Goal: Task Accomplishment & Management: Complete application form

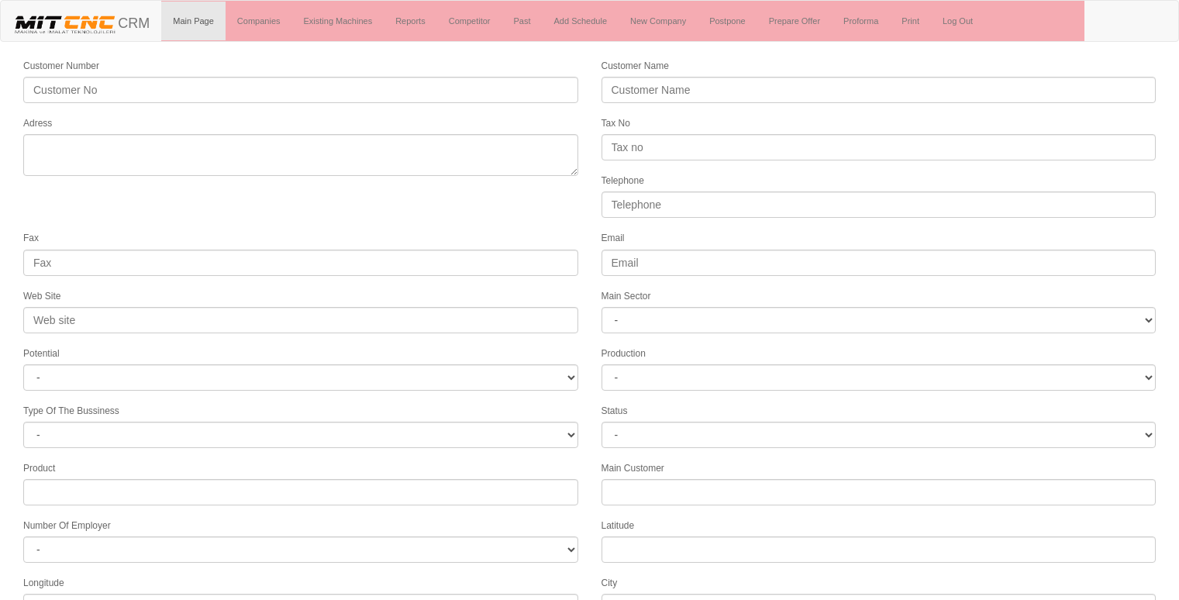
select select
click at [668, 19] on link "New Company" at bounding box center [658, 21] width 79 height 39
select select
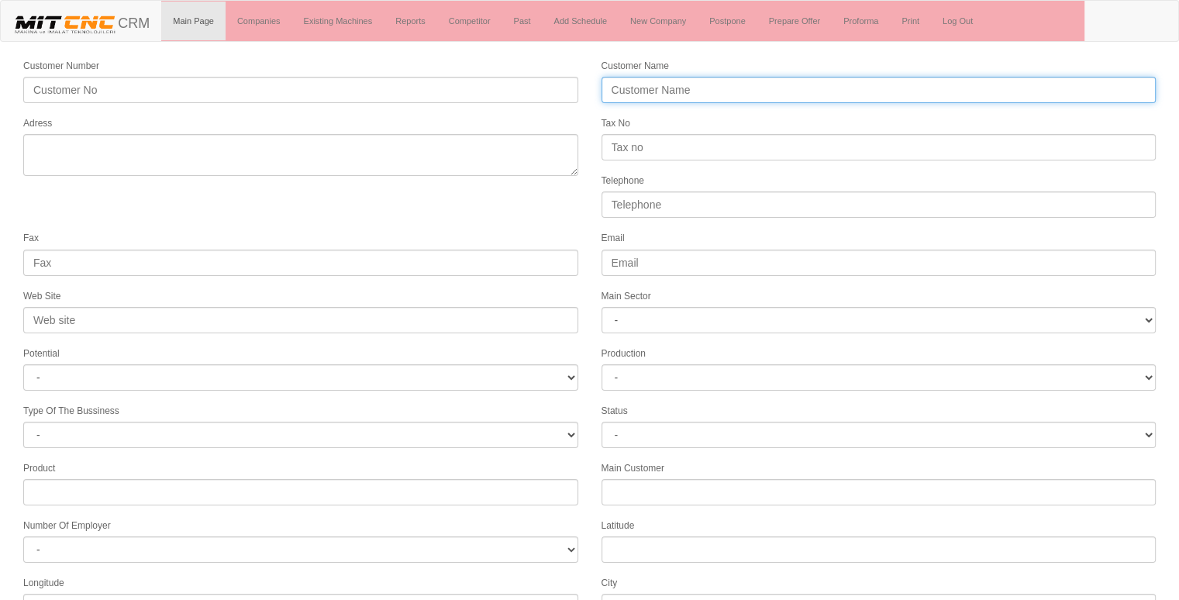
click at [699, 92] on input "Customer Name" at bounding box center [879, 90] width 555 height 26
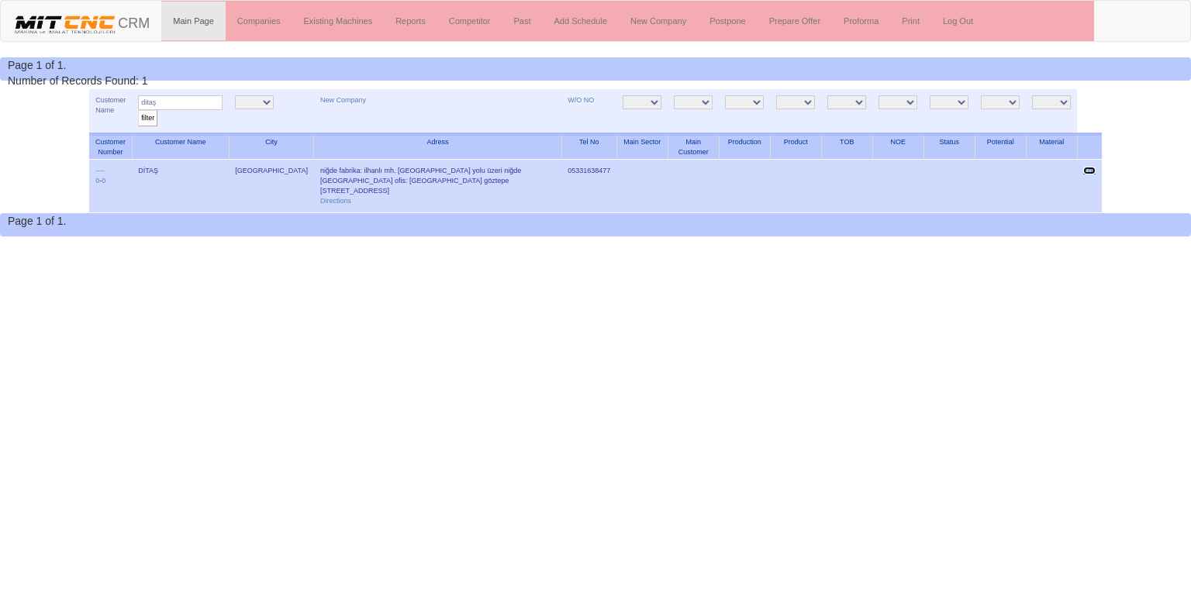
click at [1091, 170] on link "Edit" at bounding box center [1089, 171] width 12 height 8
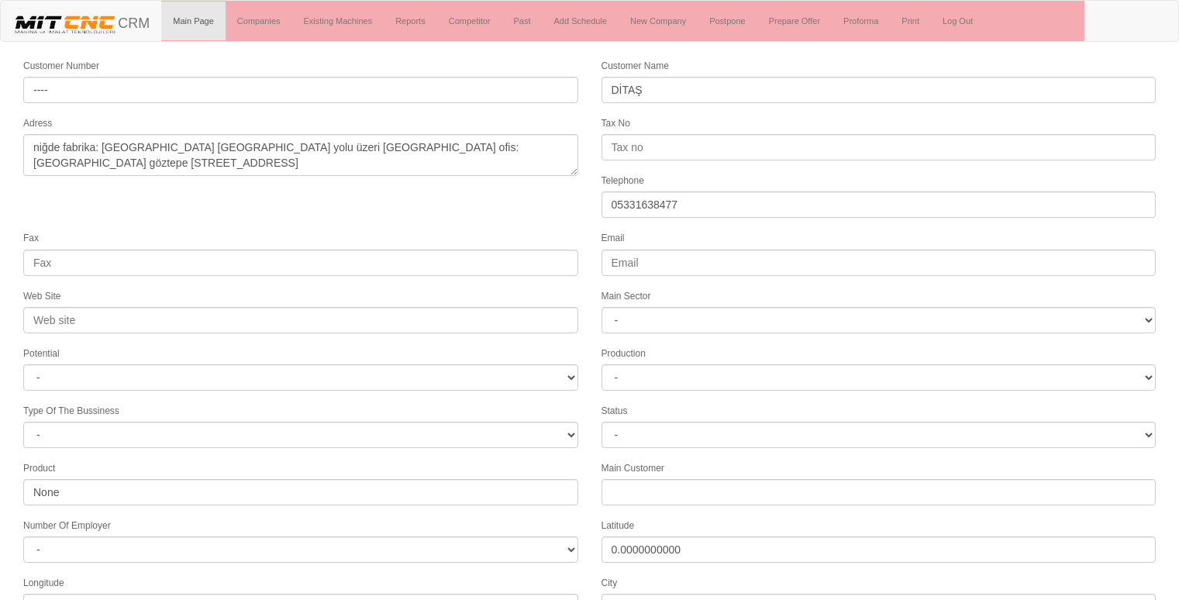
select select
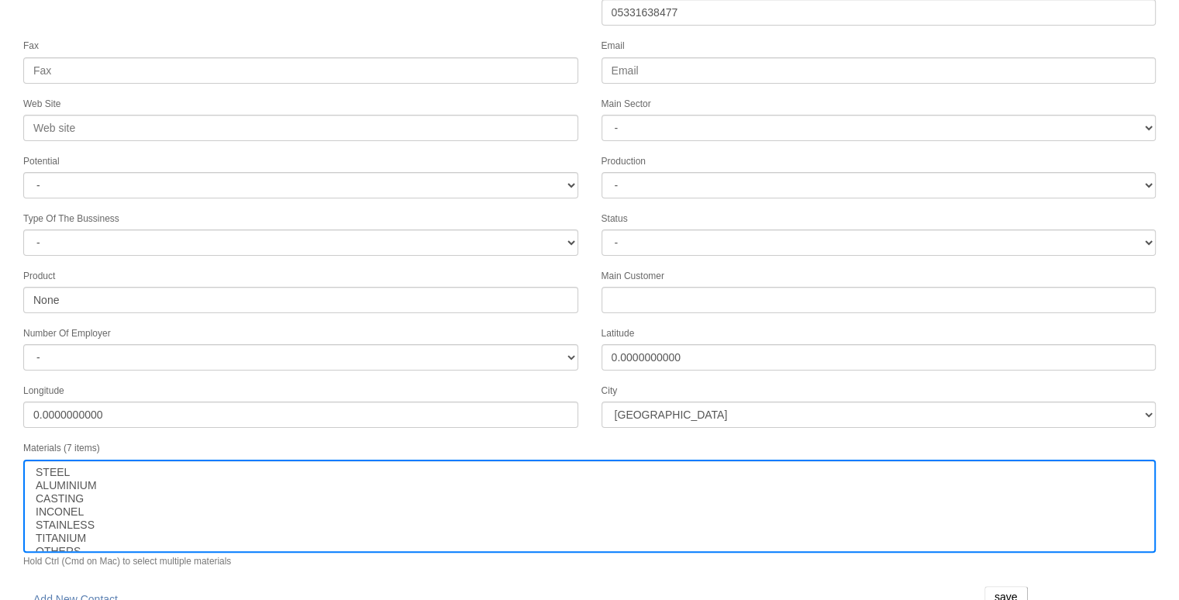
scroll to position [199, 0]
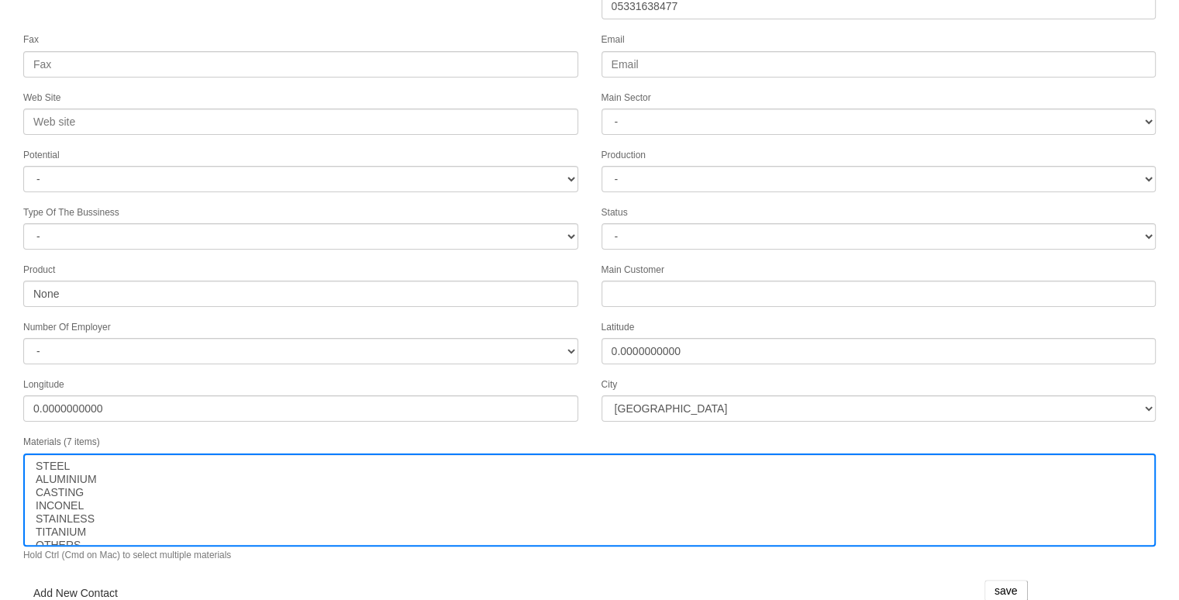
click at [87, 583] on link "Add New Contact" at bounding box center [75, 593] width 105 height 26
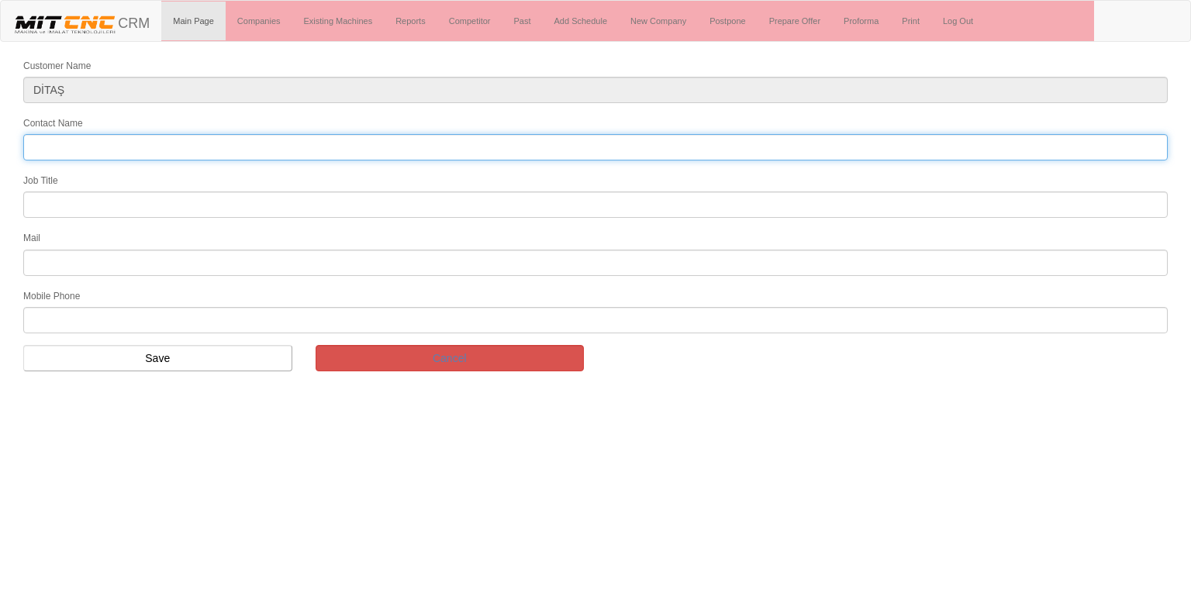
click at [152, 140] on input "Contact Name" at bounding box center [595, 147] width 1144 height 26
type input "muhammed çakan"
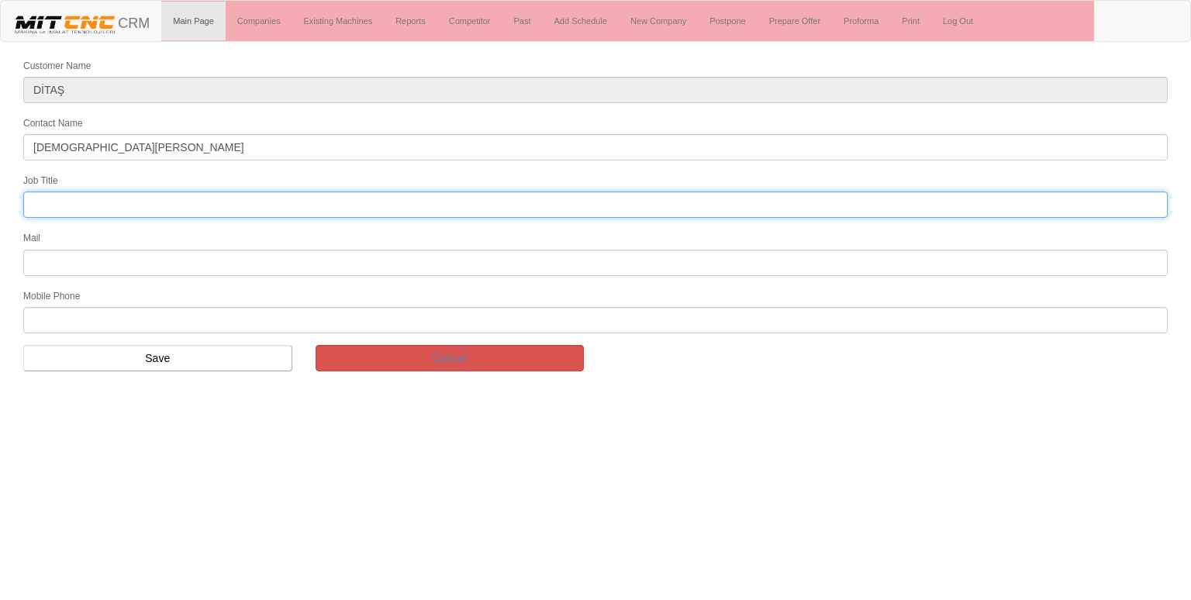
click at [106, 202] on input "text" at bounding box center [595, 205] width 1144 height 26
type input "satınalma uzmanı"
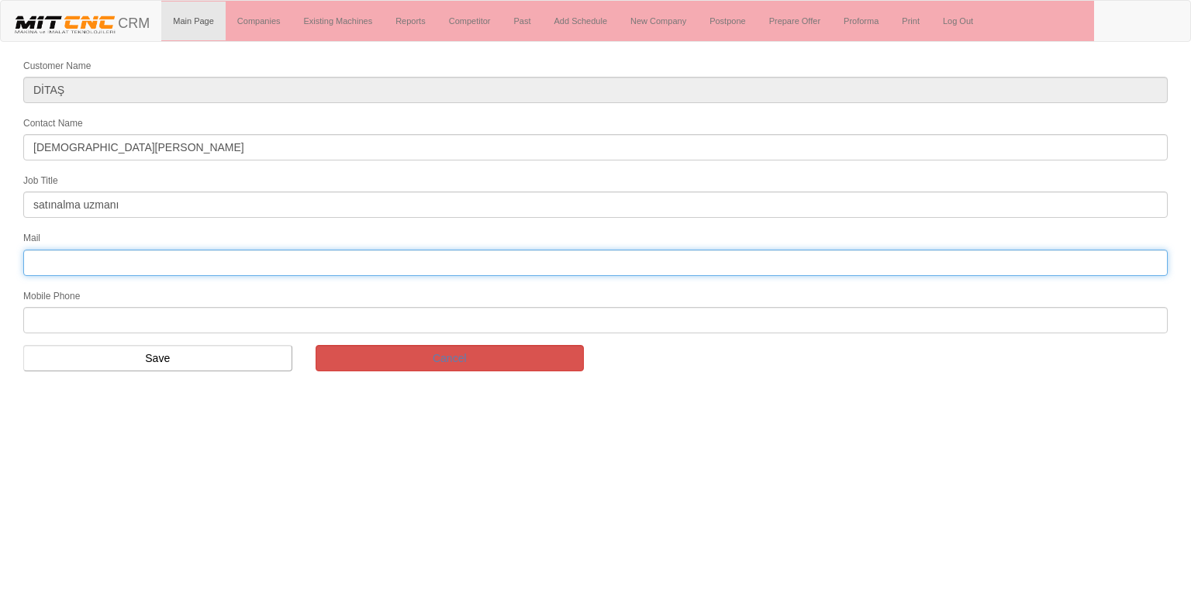
click at [40, 258] on input "text" at bounding box center [595, 263] width 1144 height 26
type input "muhammedcakan@ditas.com.tr"
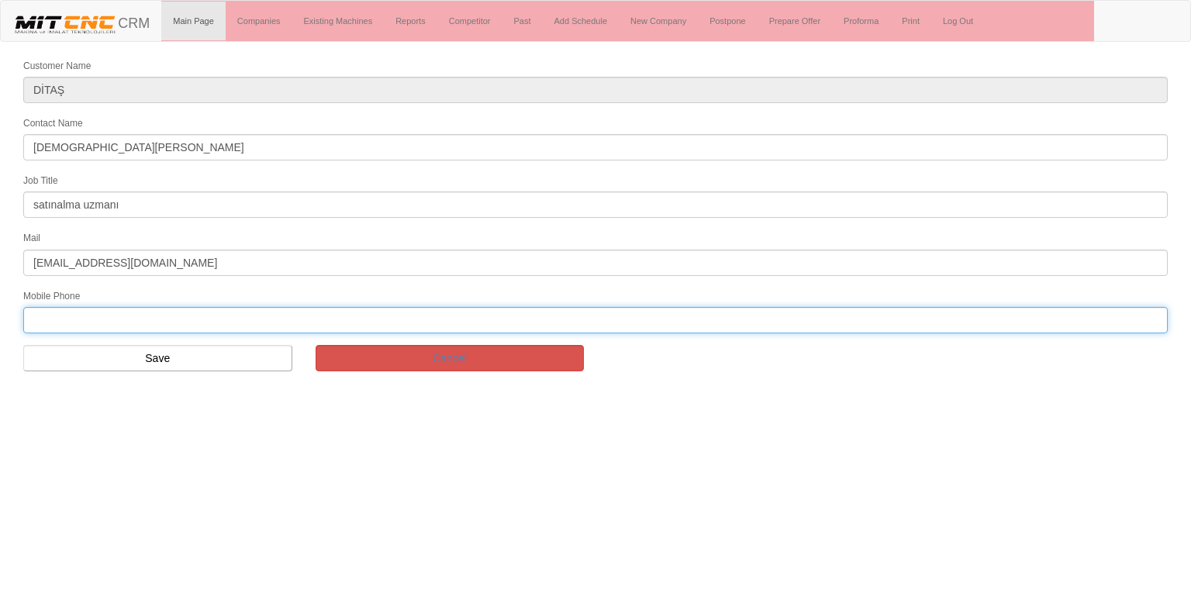
click at [54, 313] on input "text" at bounding box center [595, 320] width 1144 height 26
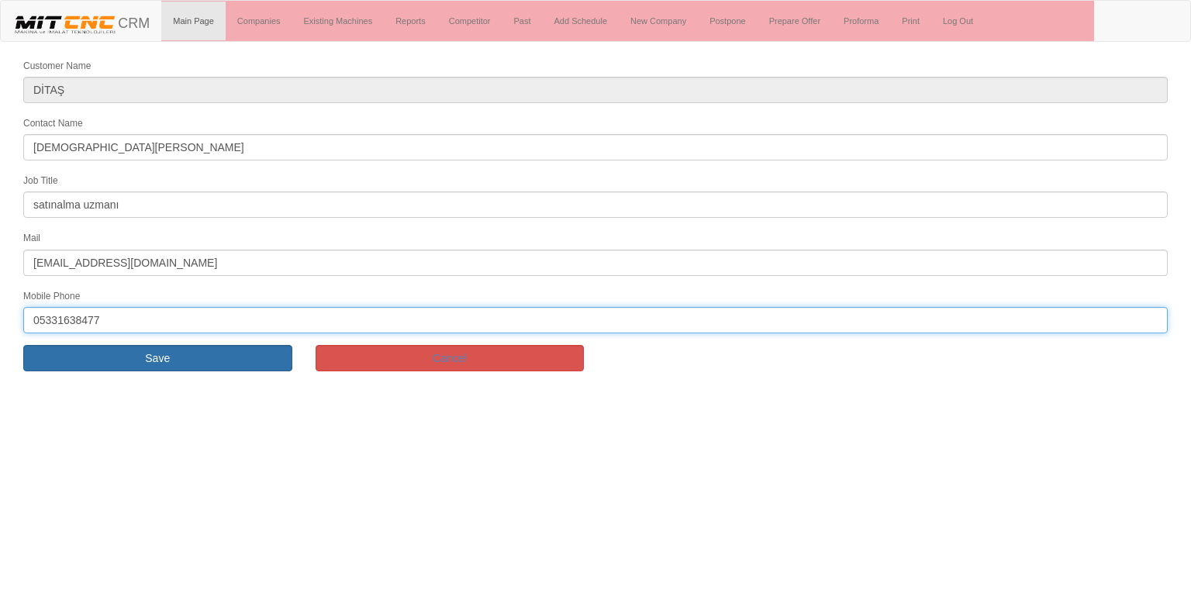
type input "05331638477"
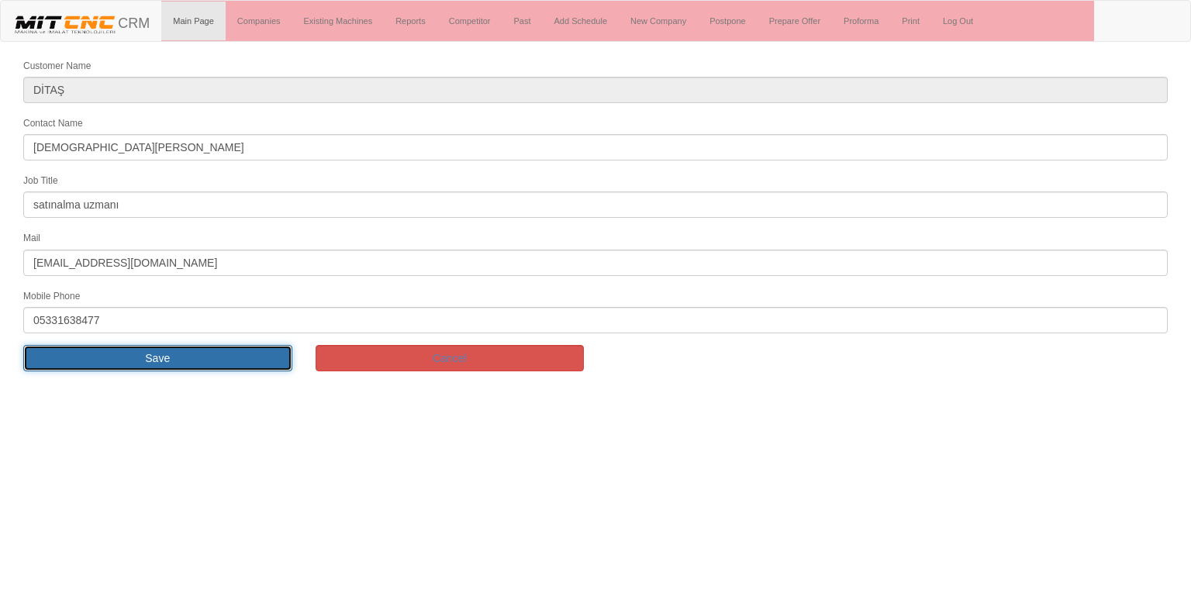
click at [82, 354] on input "Save" at bounding box center [157, 358] width 269 height 26
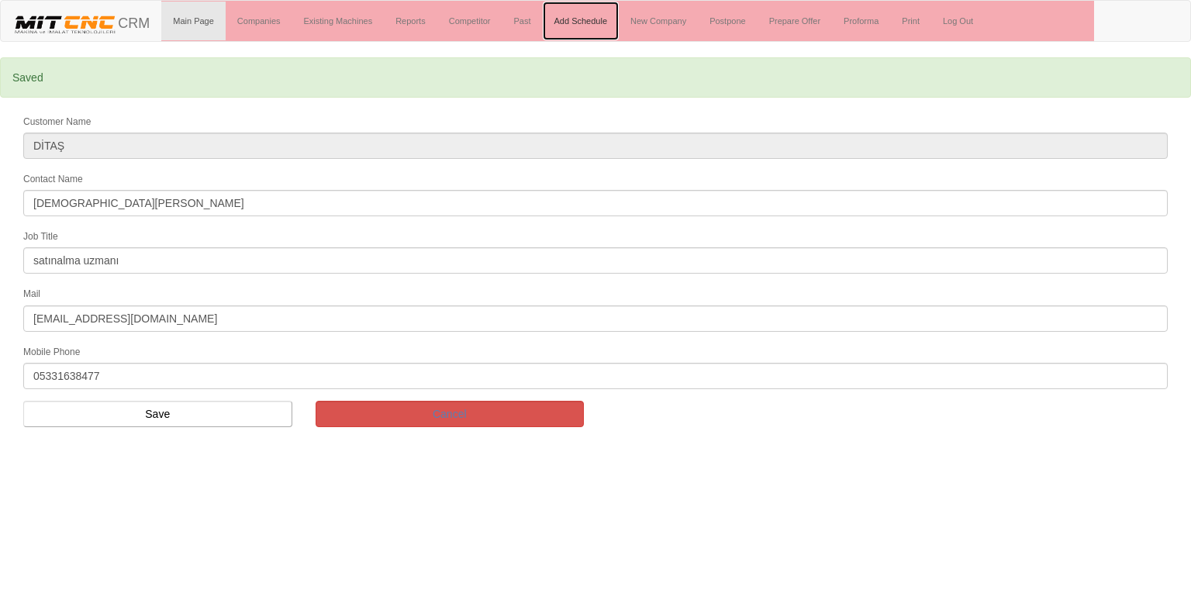
click at [591, 20] on link "Add Schedule" at bounding box center [581, 21] width 77 height 39
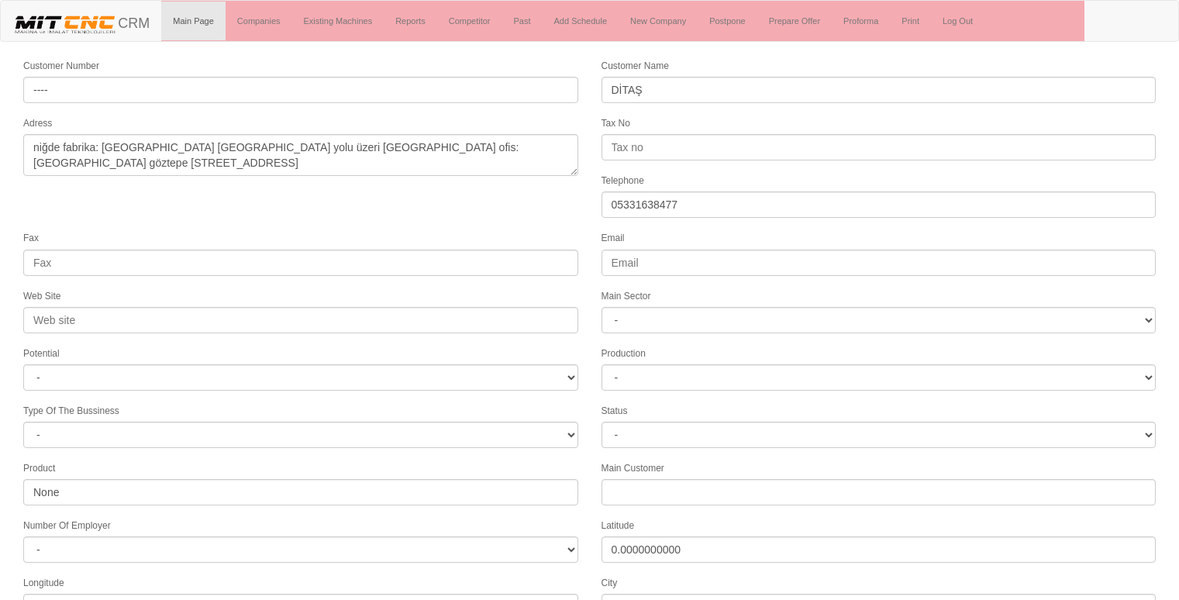
select select
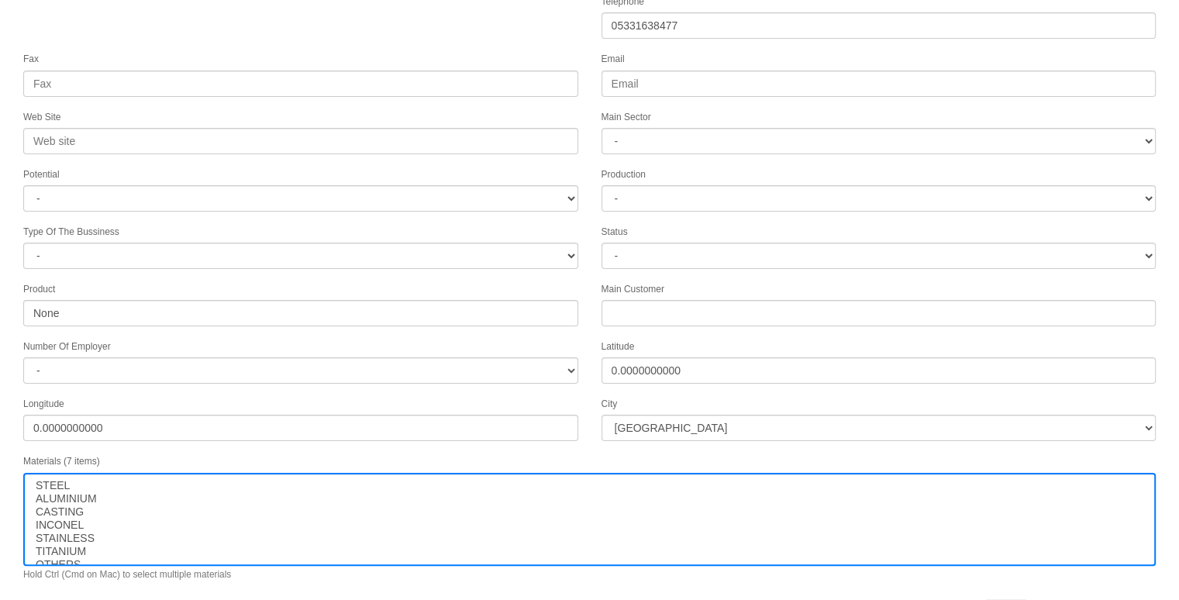
scroll to position [236, 0]
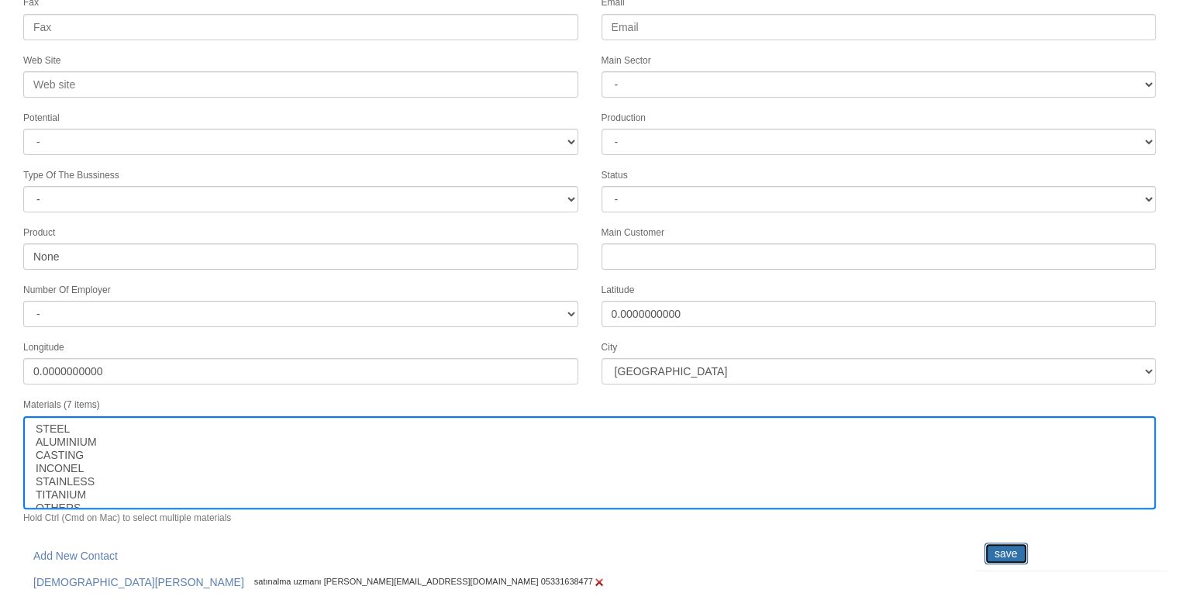
click at [1020, 543] on input "save" at bounding box center [1006, 554] width 43 height 22
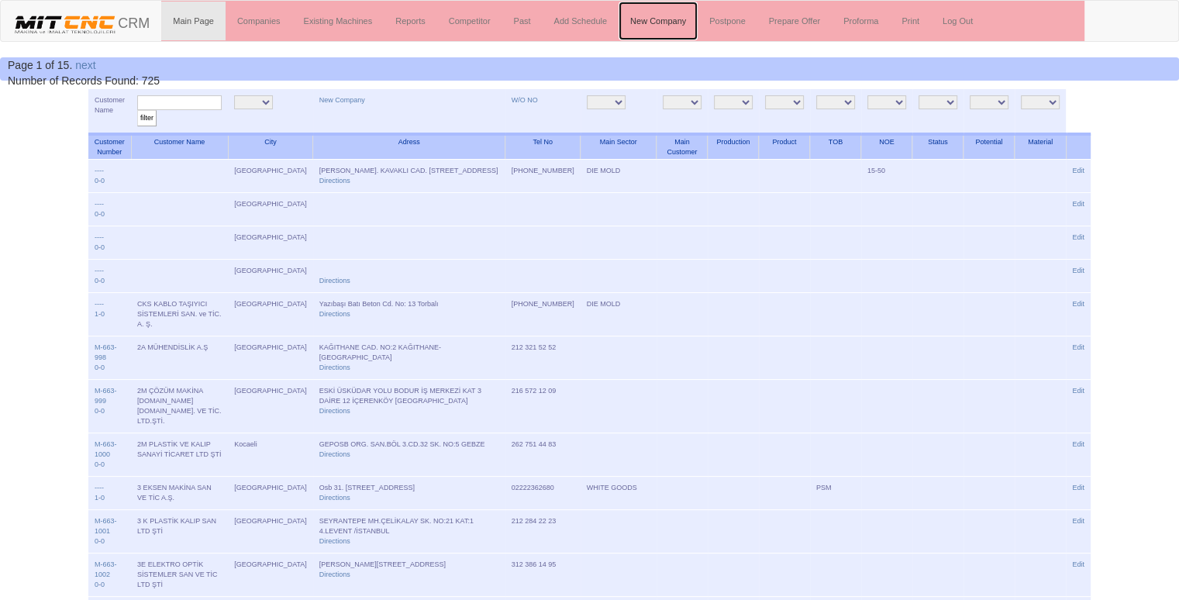
click at [682, 19] on link "New Company" at bounding box center [658, 21] width 79 height 39
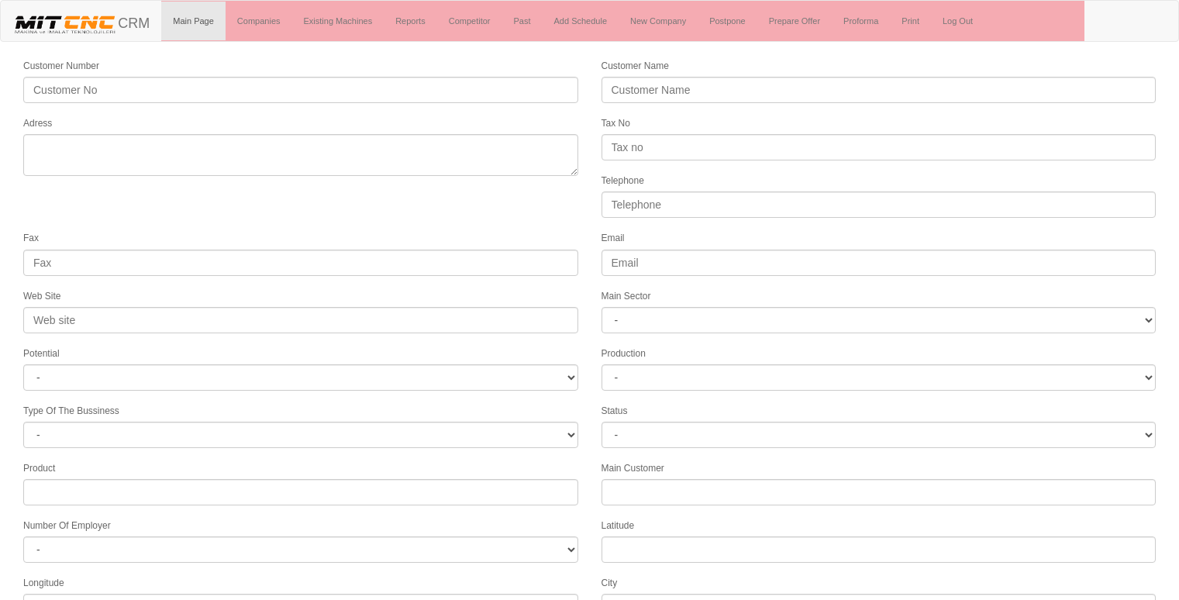
select select
click at [667, 7] on link "New Company" at bounding box center [658, 21] width 79 height 39
select select
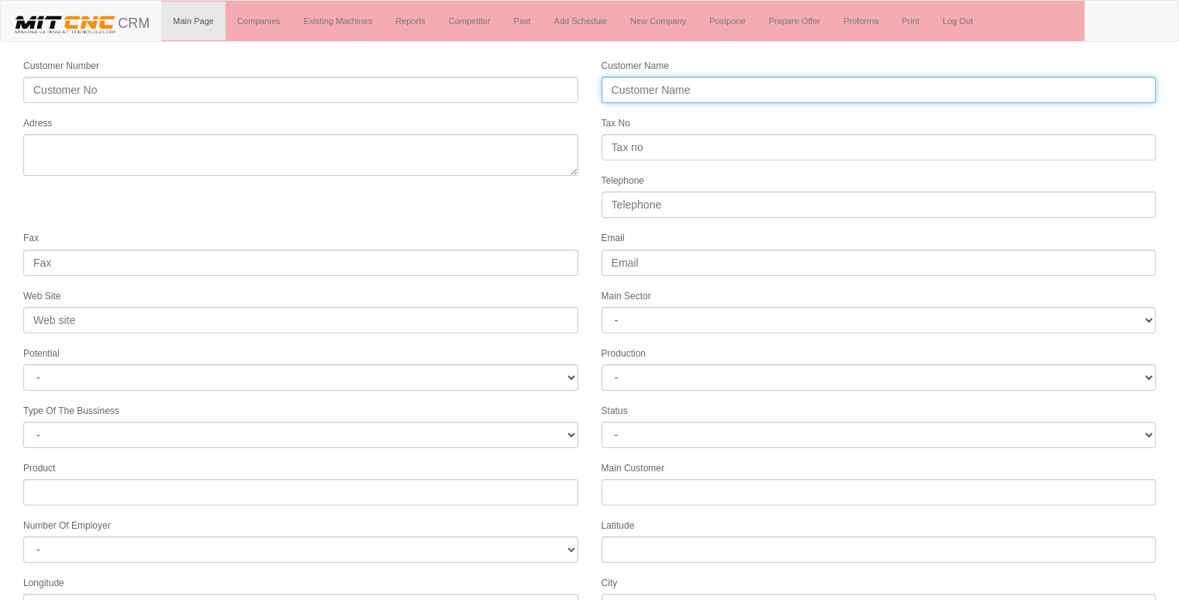
click at [640, 91] on input "Customer Name" at bounding box center [879, 90] width 555 height 26
type input "PGR POLAT GRUP"
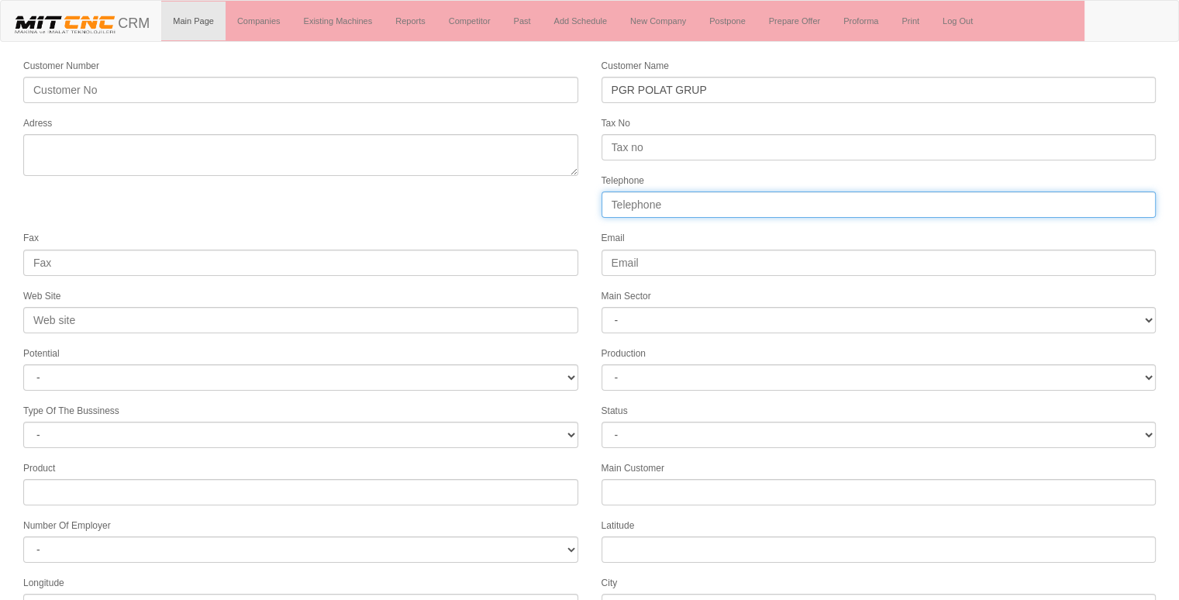
click at [658, 205] on input "Telephone" at bounding box center [879, 205] width 555 height 26
type input "05447187814"
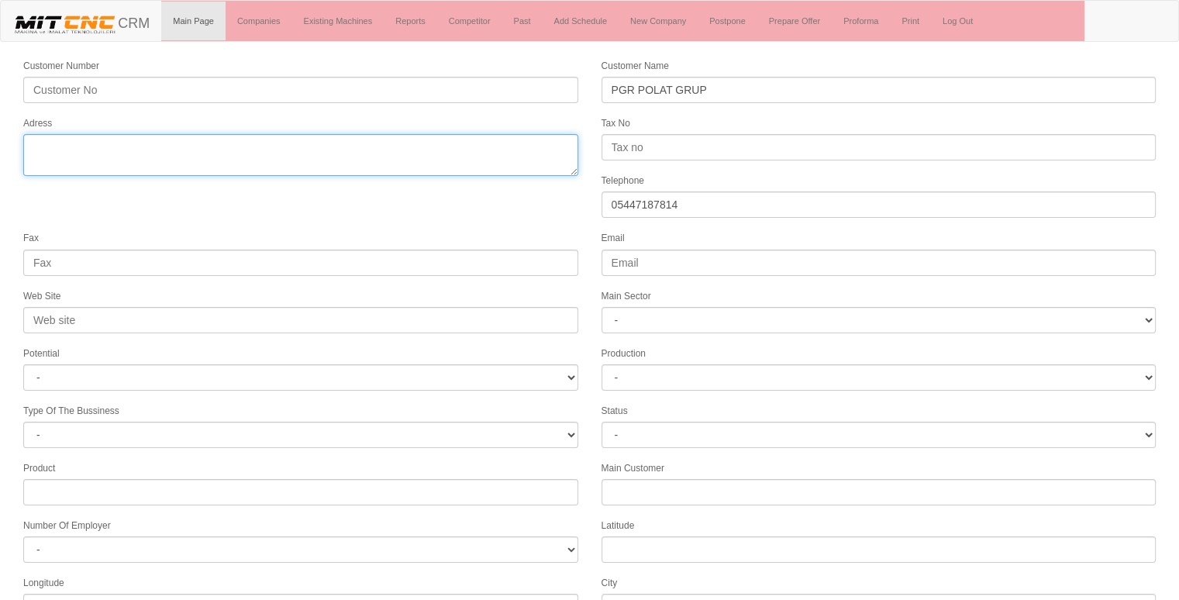
click at [475, 157] on textarea "Adress" at bounding box center [300, 155] width 555 height 42
click at [499, 152] on textarea "Adress" at bounding box center [300, 155] width 555 height 42
click at [485, 156] on textarea "Adress" at bounding box center [300, 155] width 555 height 42
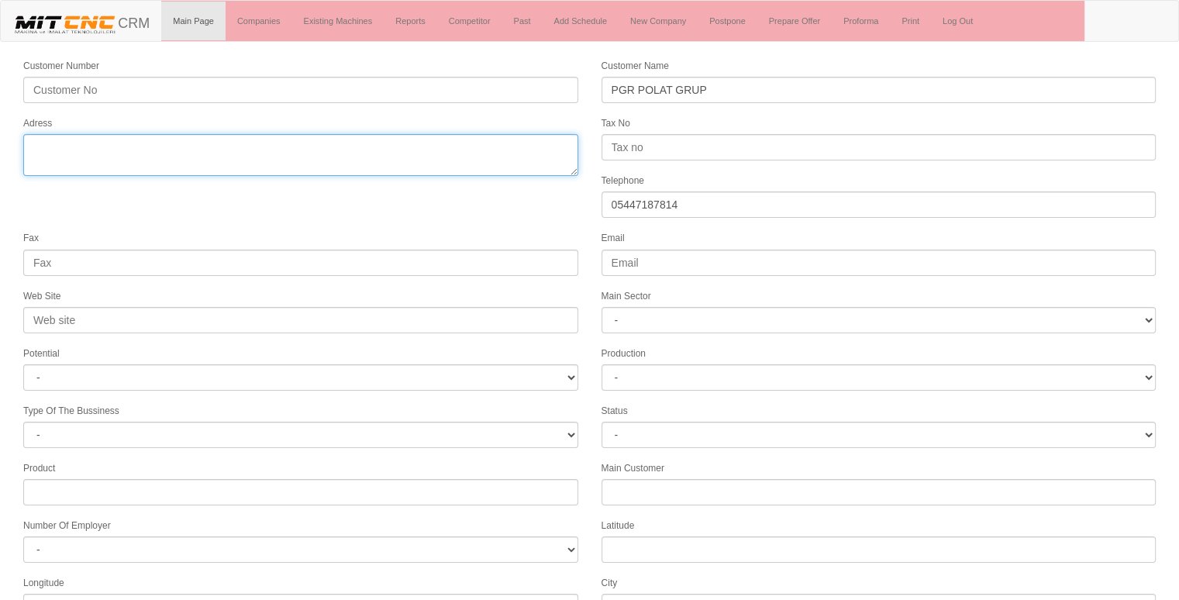
paste textarea "Ata OSB, Astim 1. Cd. No:4, 09010 Efeler/[GEOGRAPHIC_DATA]"
type textarea "Ata OSB, Astim 1. Cd. No:4, 09010 Efeler/[GEOGRAPHIC_DATA]"
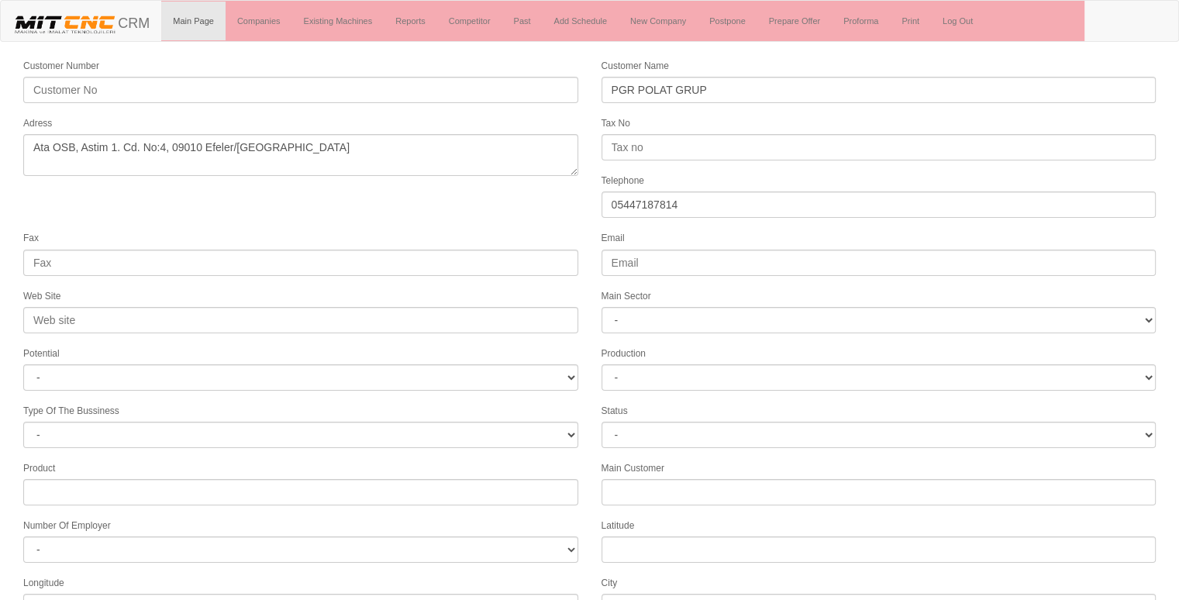
click at [241, 209] on form "Customer Number Customer Name PGR POLAT GRUP Adress Tax No Telephone 0544718781…" at bounding box center [589, 434] width 1179 height 754
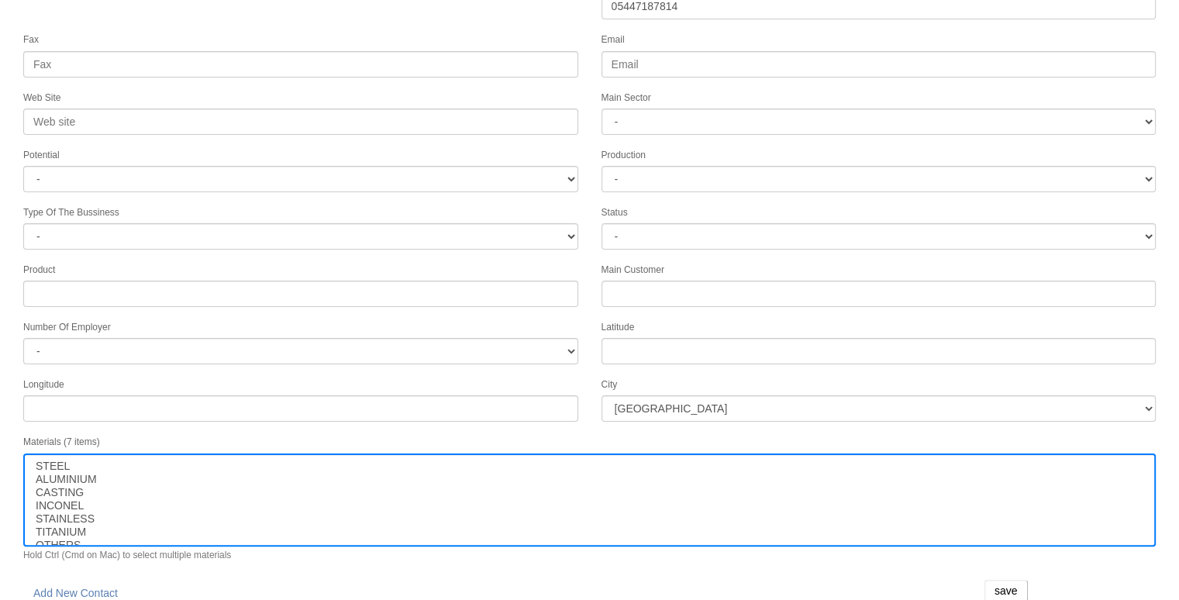
scroll to position [199, 0]
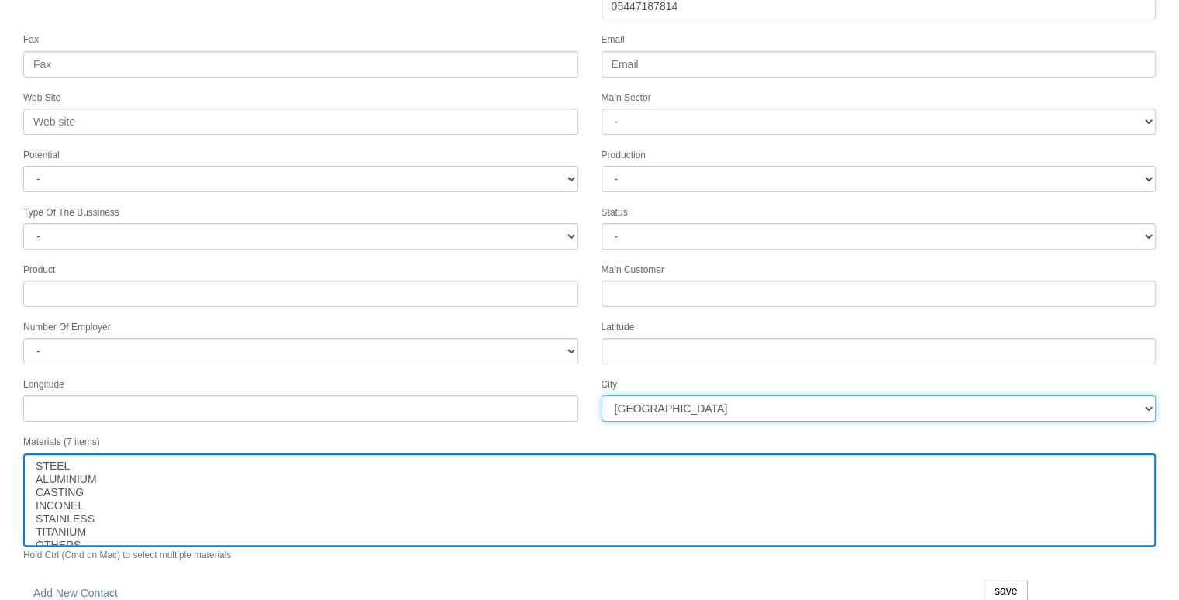
click at [635, 397] on select "İstanbul Adana Adıyaman Afyon Ağrı Amasya Ankara Antalya Artvin Aydın Balıkesir…" at bounding box center [879, 408] width 555 height 26
select select "1200"
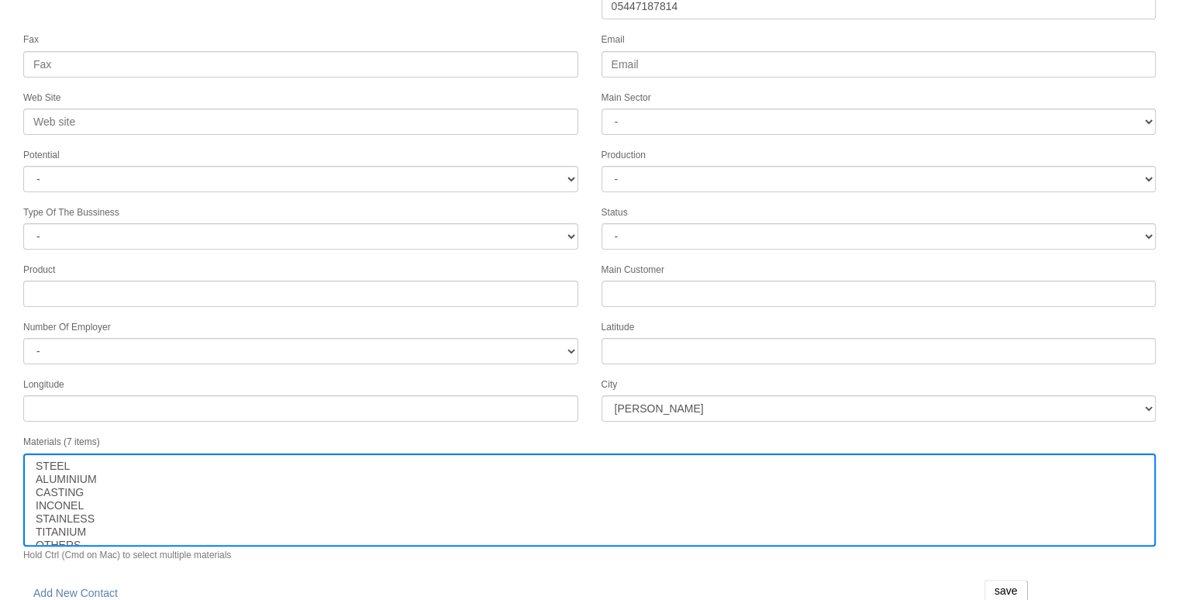
click at [473, 554] on form "Customer Number Customer Name PGR POLAT GRUP Adress Tax No Telephone 0544718781…" at bounding box center [589, 236] width 1179 height 754
click at [997, 581] on input "save" at bounding box center [1006, 591] width 43 height 22
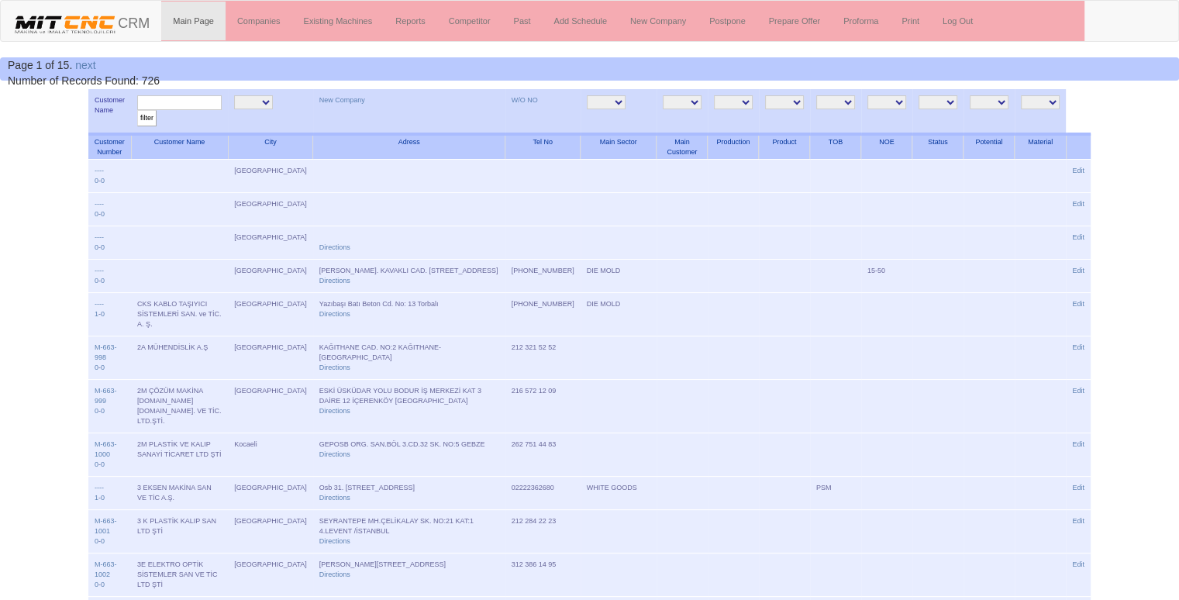
click at [167, 100] on input "text" at bounding box center [179, 102] width 85 height 15
type input "PGR"
click at [137, 110] on input "filter" at bounding box center [146, 118] width 19 height 16
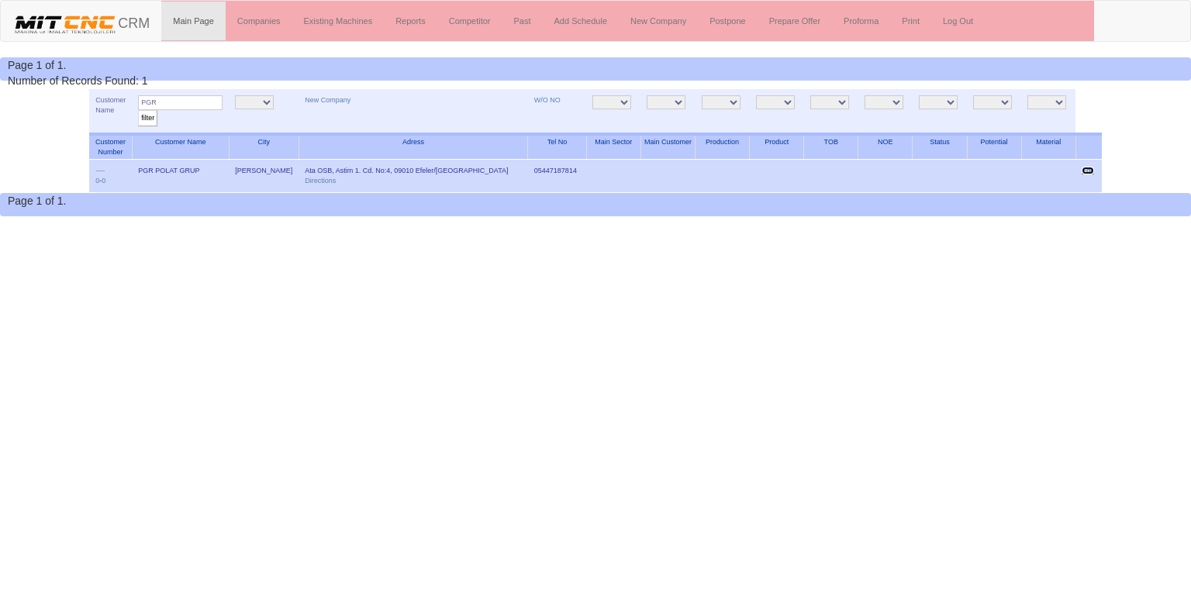
click at [1087, 168] on link "Edit" at bounding box center [1088, 171] width 12 height 8
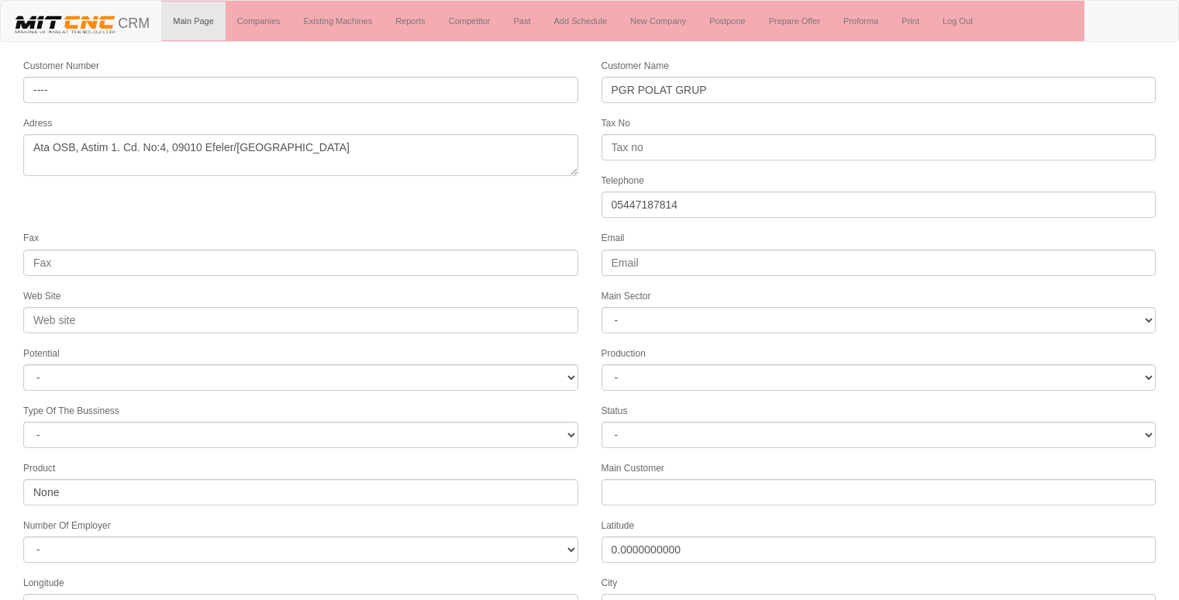
select select "1200"
select select
click at [395, 200] on form "Customer Number ---- Customer Name PGR POLAT GRUP Adress Ata OSB, Astim 1. Cd. …" at bounding box center [589, 434] width 1179 height 754
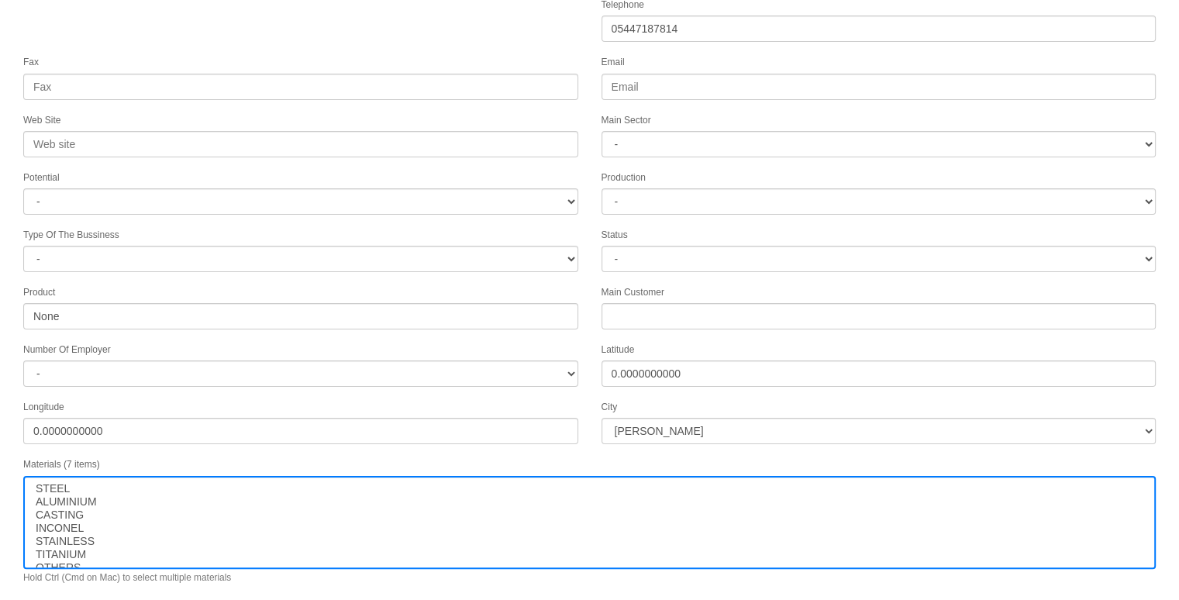
scroll to position [199, 0]
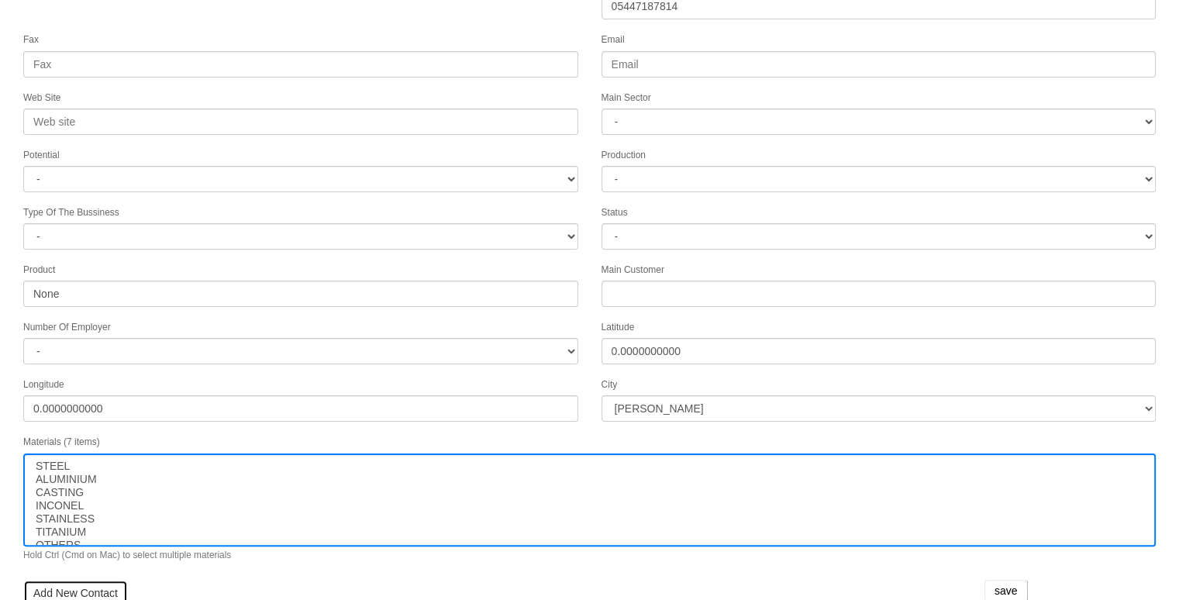
click at [93, 580] on link "Add New Contact" at bounding box center [75, 593] width 105 height 26
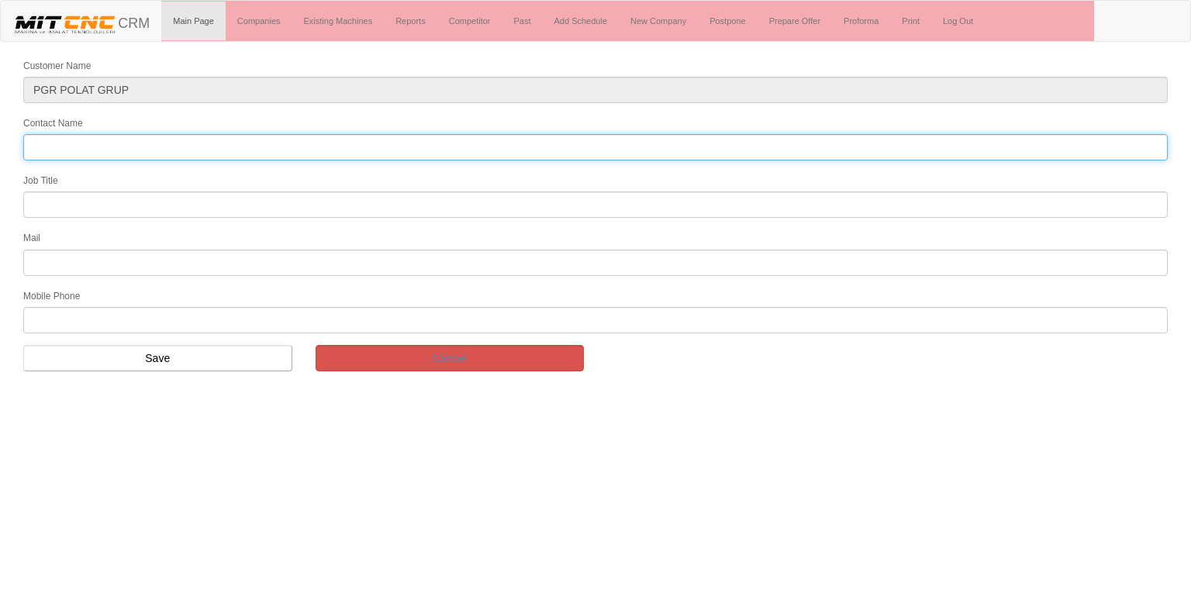
click at [123, 143] on input "Contact Name" at bounding box center [595, 147] width 1144 height 26
type input "H"
type input "[PERSON_NAME]"
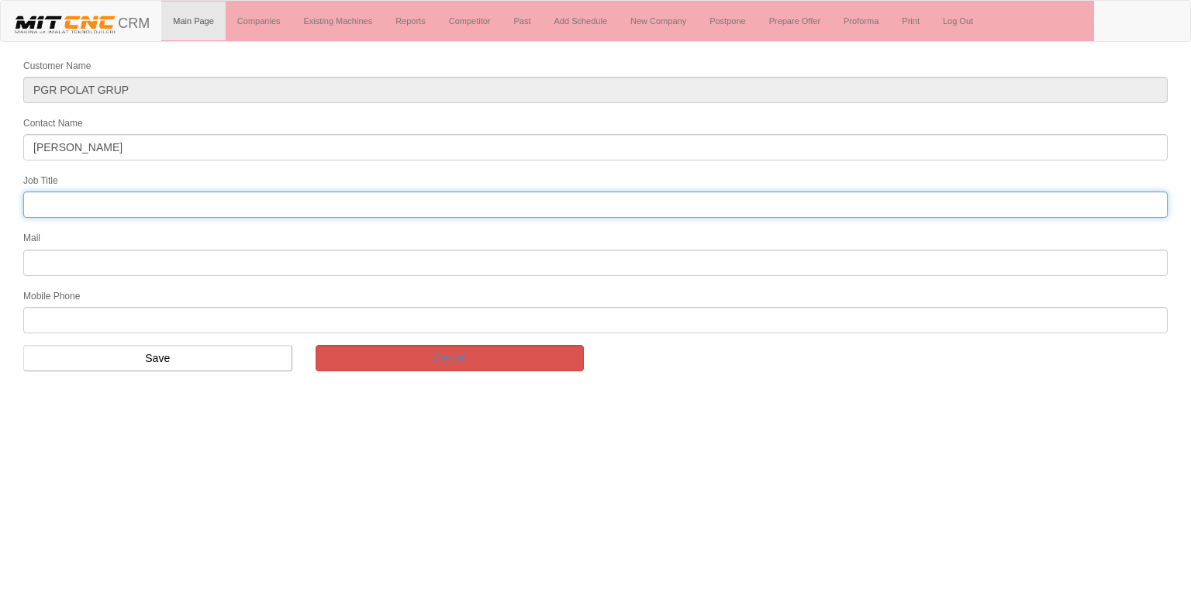
click at [63, 202] on input "text" at bounding box center [595, 205] width 1144 height 26
type input "cnc hat sorumlusu"
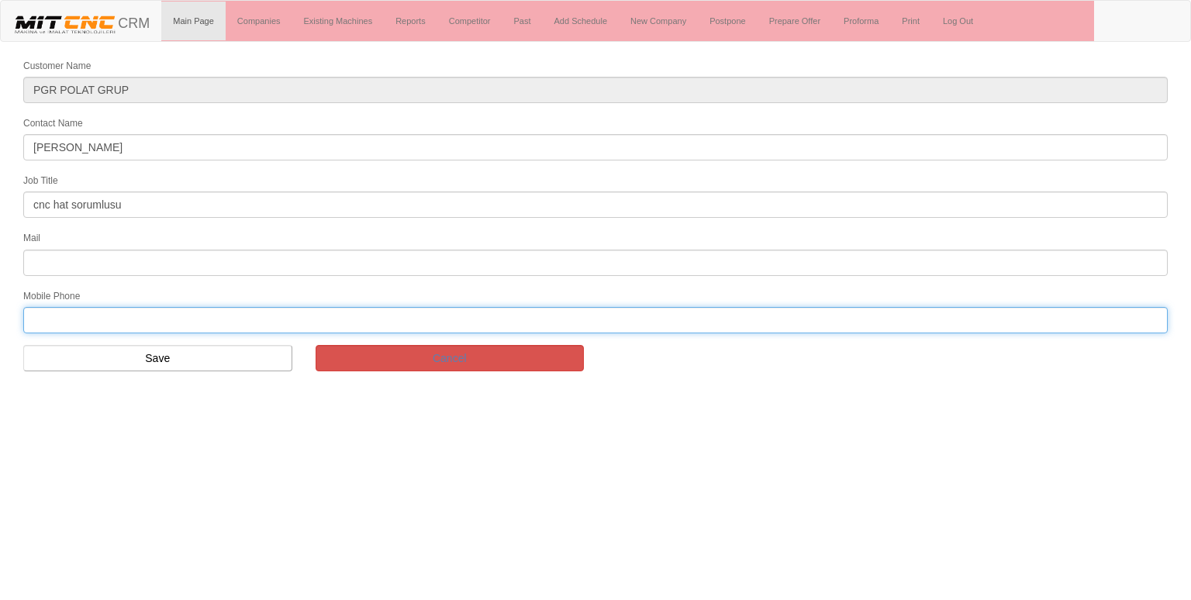
click at [81, 312] on input "text" at bounding box center [595, 320] width 1144 height 26
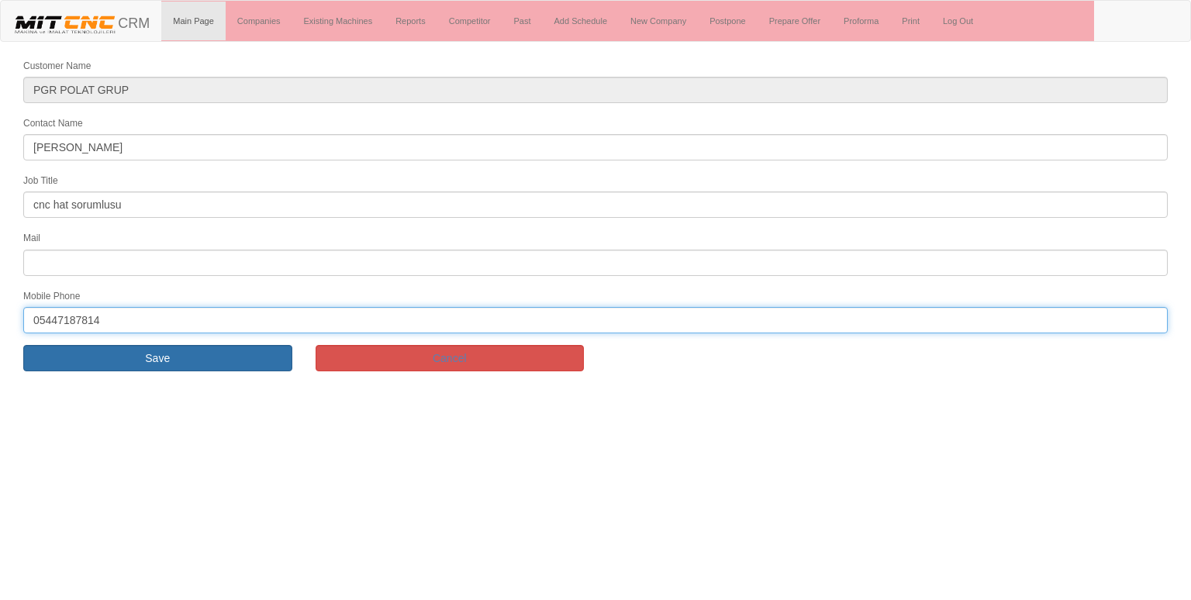
type input "05447187814"
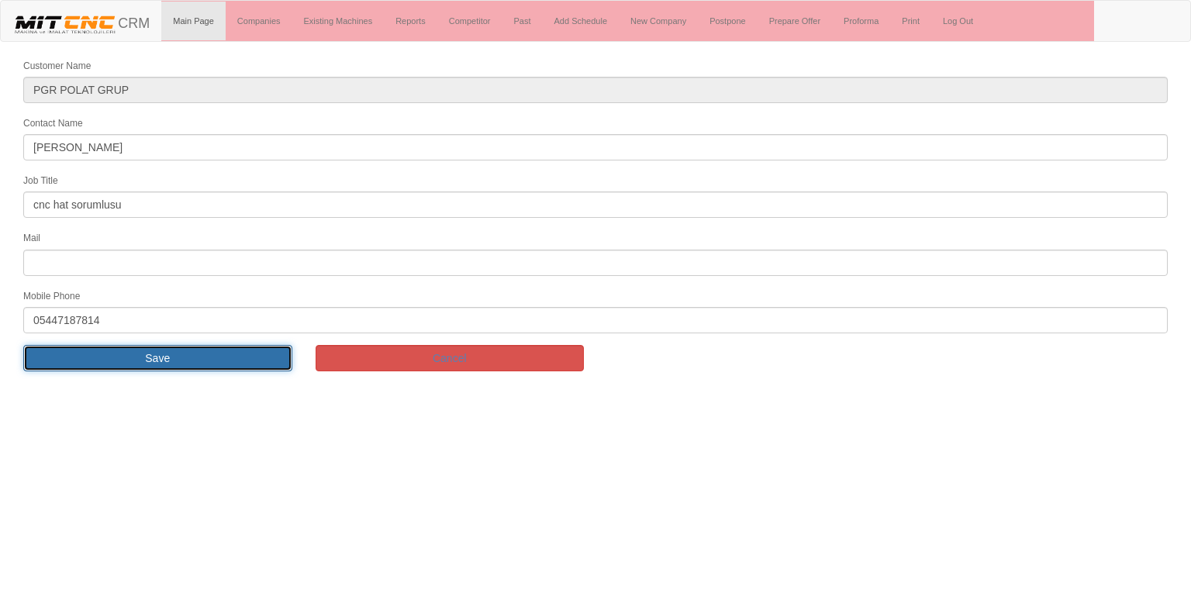
click at [121, 360] on input "Save" at bounding box center [157, 358] width 269 height 26
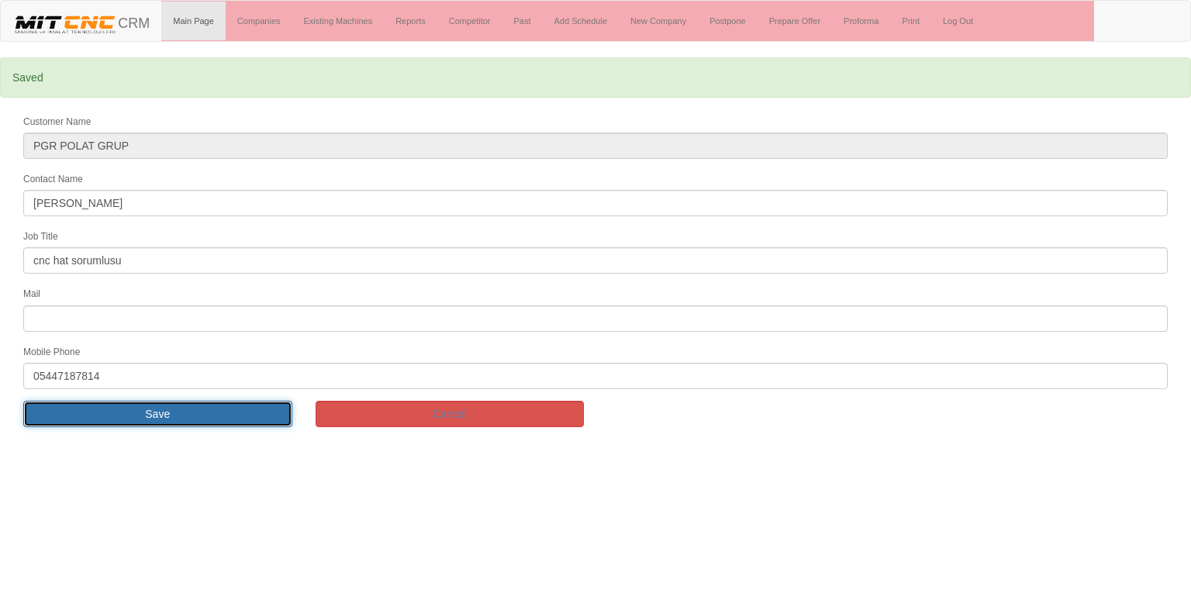
click at [75, 406] on input "Save" at bounding box center [157, 414] width 269 height 26
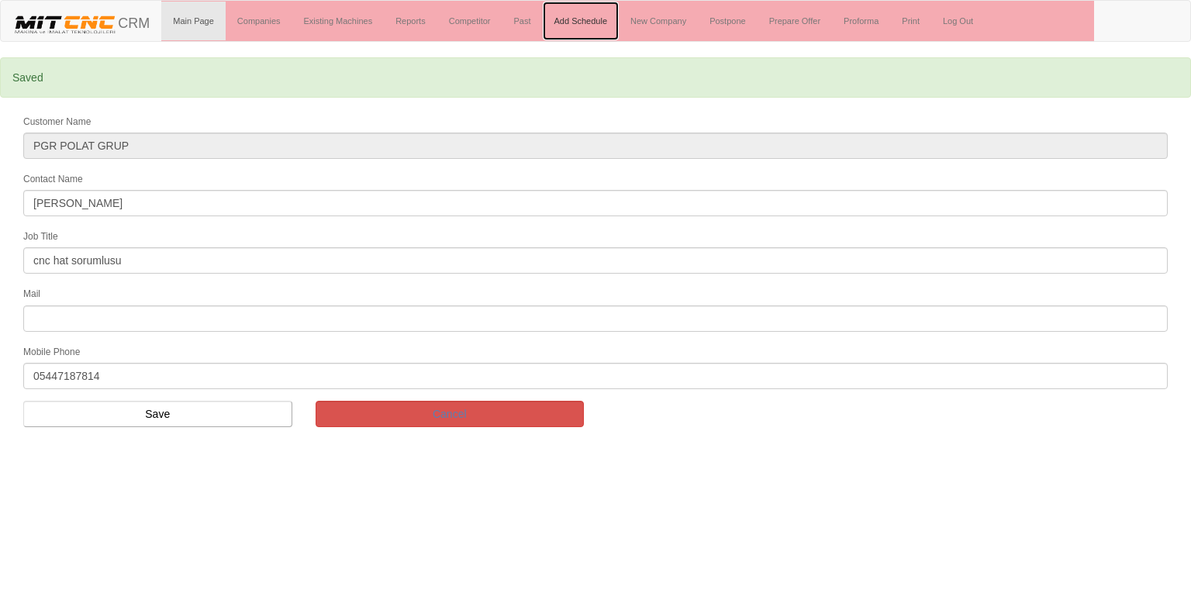
click at [575, 32] on link "Add Schedule" at bounding box center [581, 21] width 77 height 39
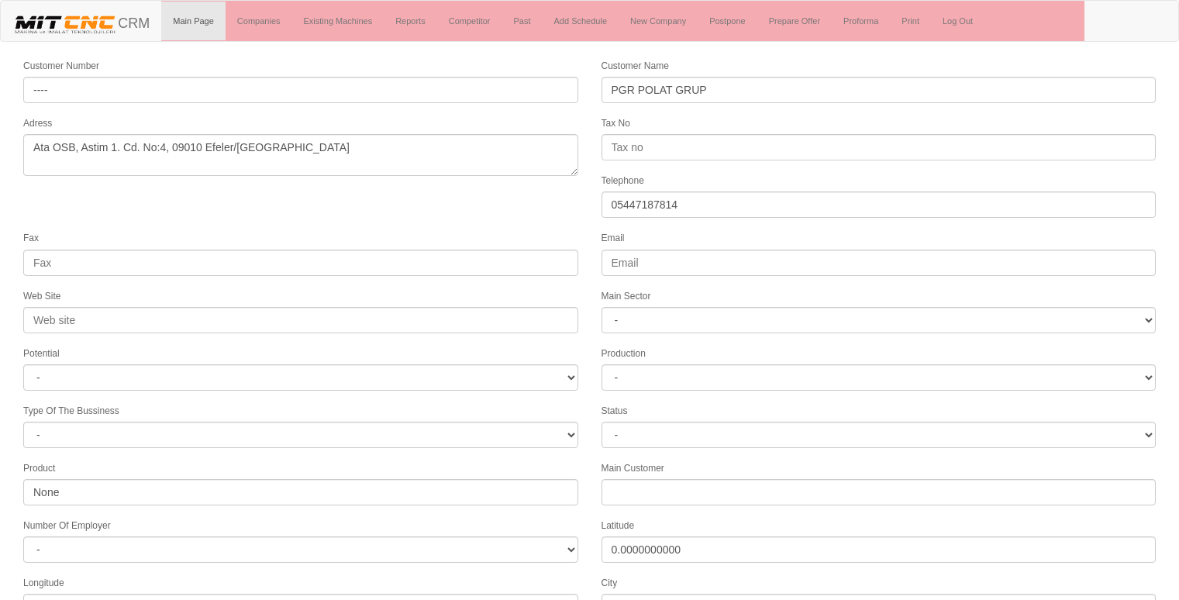
select select "1200"
select select
click at [312, 209] on form "Customer Number ---- Customer Name PGR POLAT GRUP Adress Ata OSB, Astim 1. Cd. …" at bounding box center [589, 472] width 1179 height 830
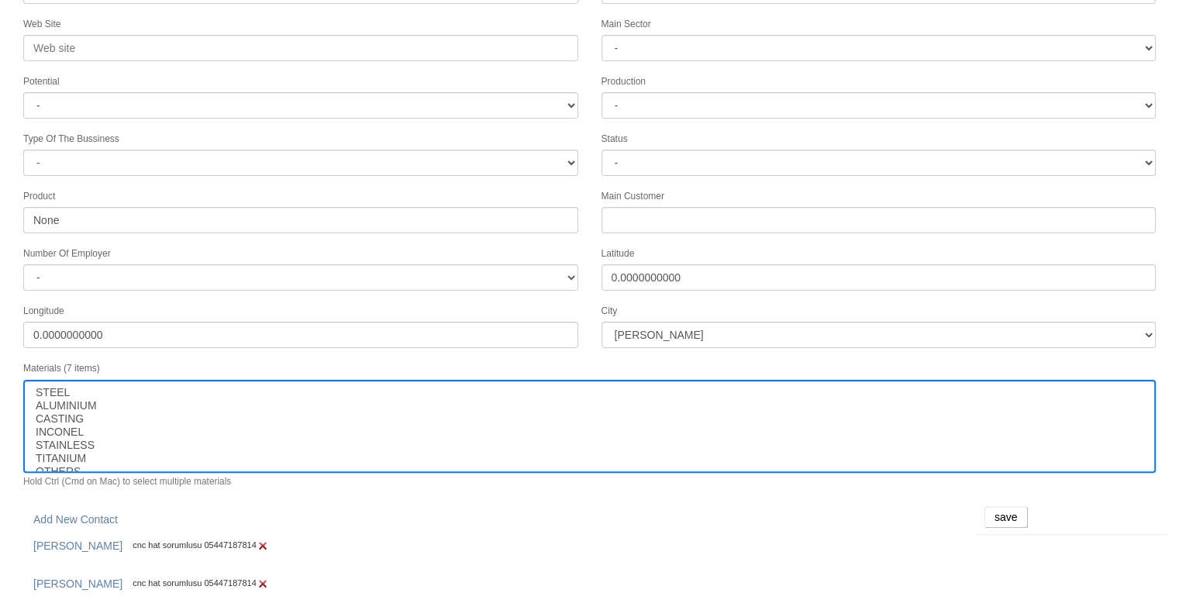
scroll to position [274, 0]
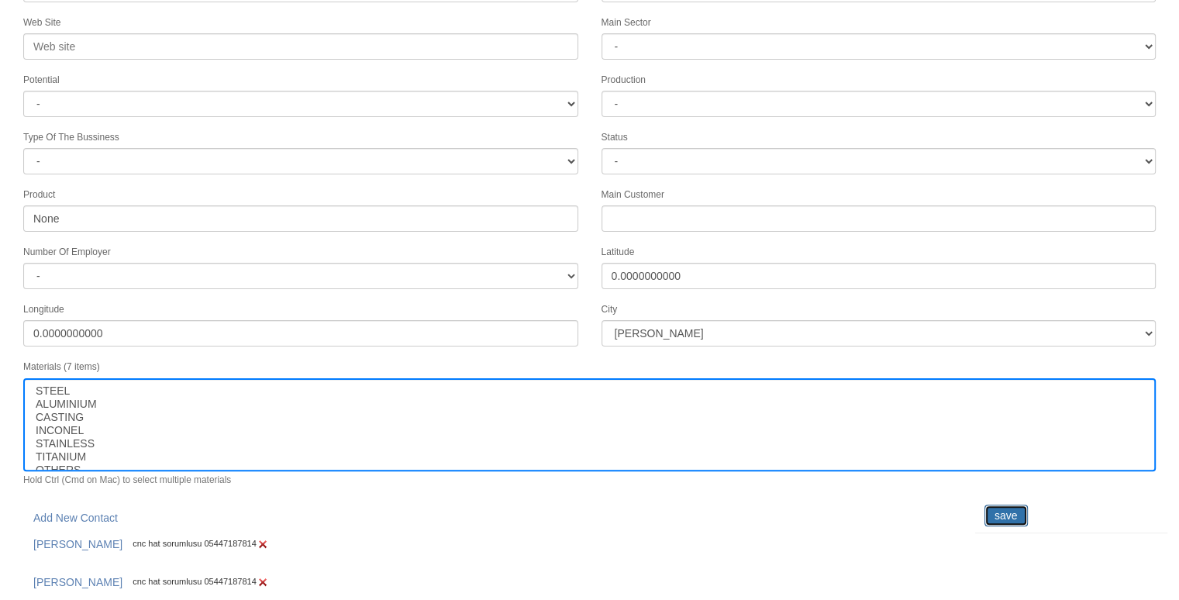
click at [1014, 505] on input "save" at bounding box center [1006, 516] width 43 height 22
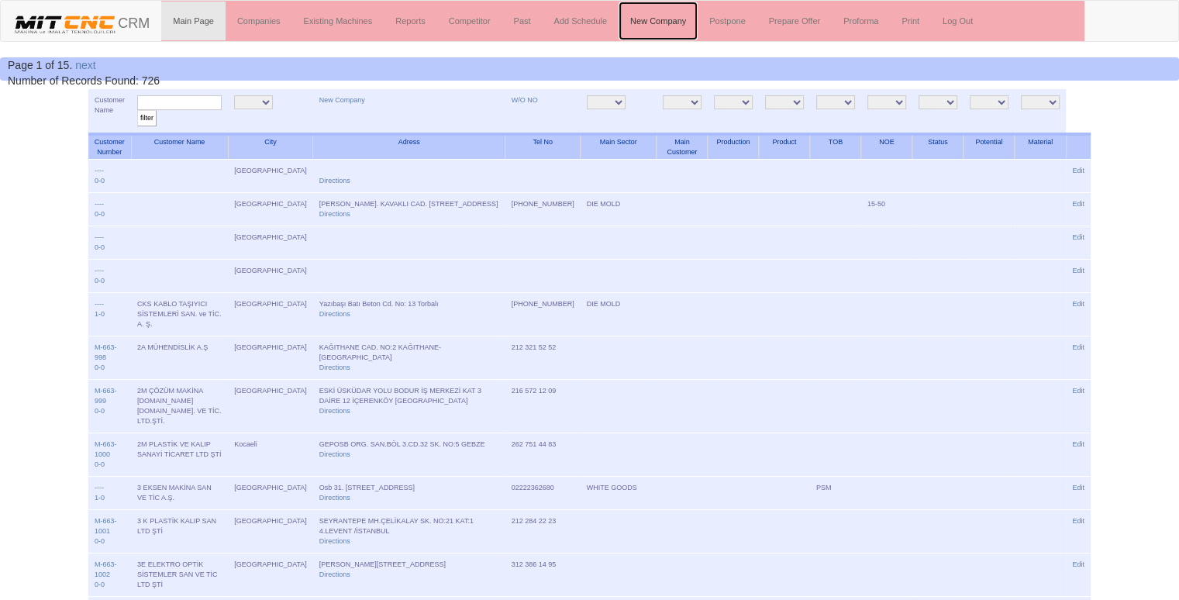
click at [646, 22] on link "New Company" at bounding box center [658, 21] width 79 height 39
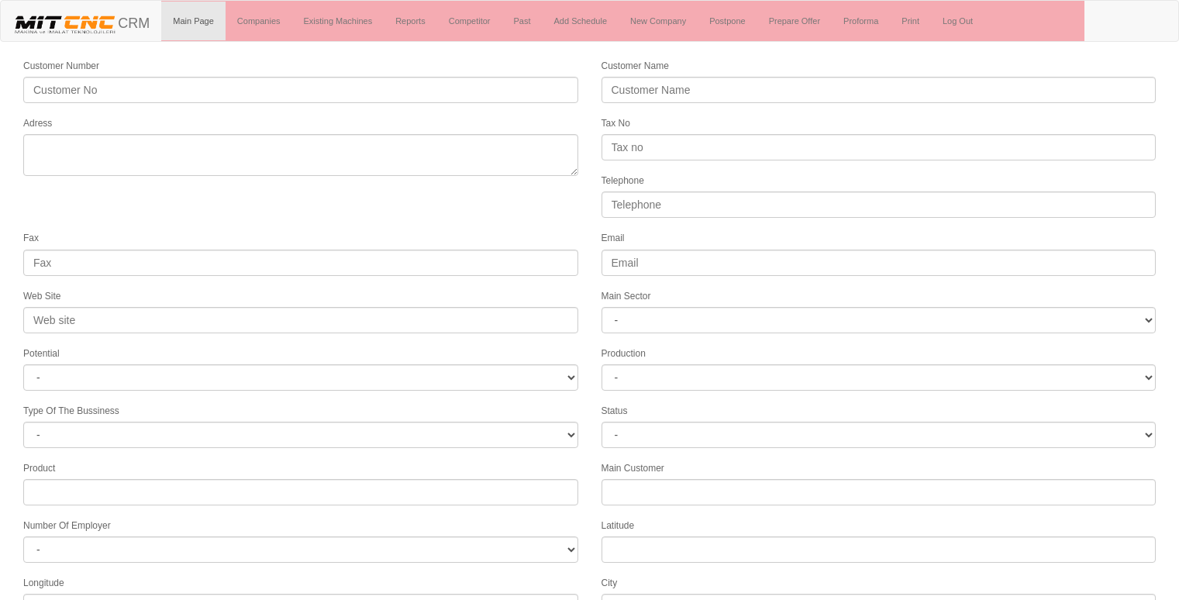
select select
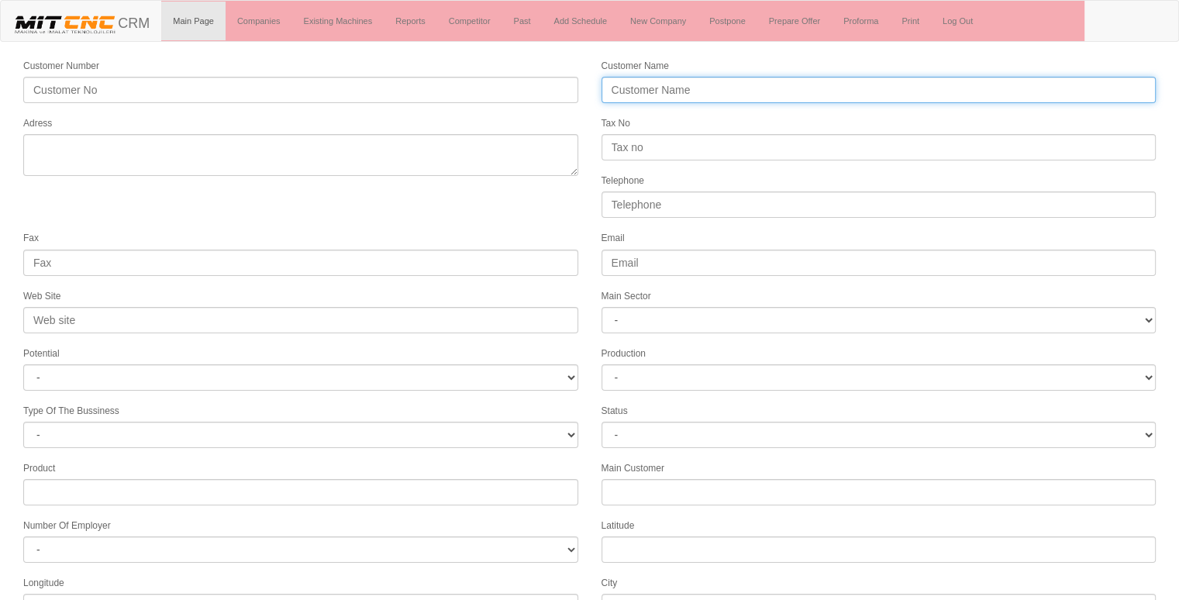
click at [696, 86] on input "Customer Name" at bounding box center [879, 90] width 555 height 26
type input "y"
type input "YAMANLAR METAL"
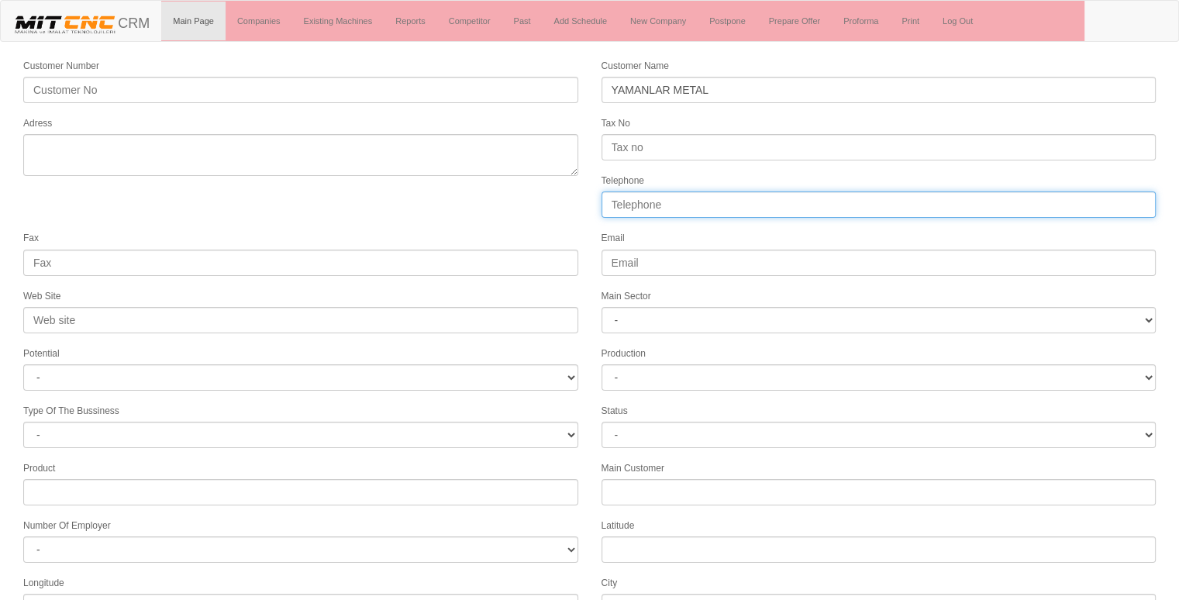
click at [632, 202] on input "Telephone" at bounding box center [879, 205] width 555 height 26
type input "05522426115"
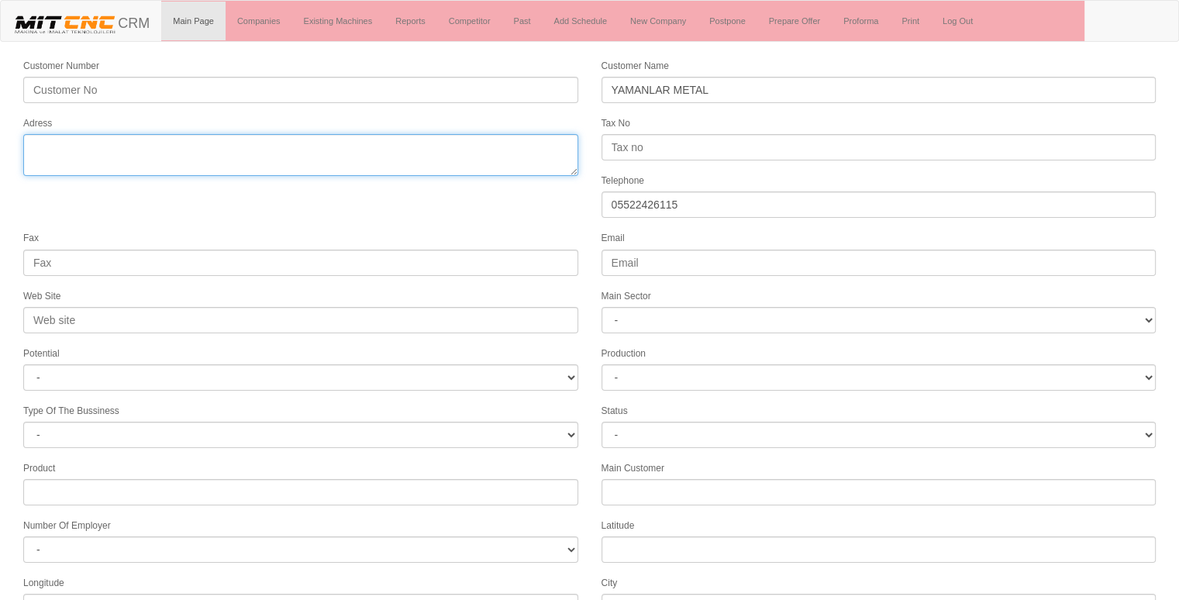
click at [221, 149] on textarea "Adress" at bounding box center [300, 155] width 555 height 42
click at [330, 150] on textarea "Adress" at bounding box center [300, 155] width 555 height 42
paste textarea "Fevziçakmak, 10602. [STREET_ADDRESS]"
type textarea "Fevziçakmak, 10602. Sk. no:6, 42050 Karatay/[GEOGRAPHIC_DATA]"
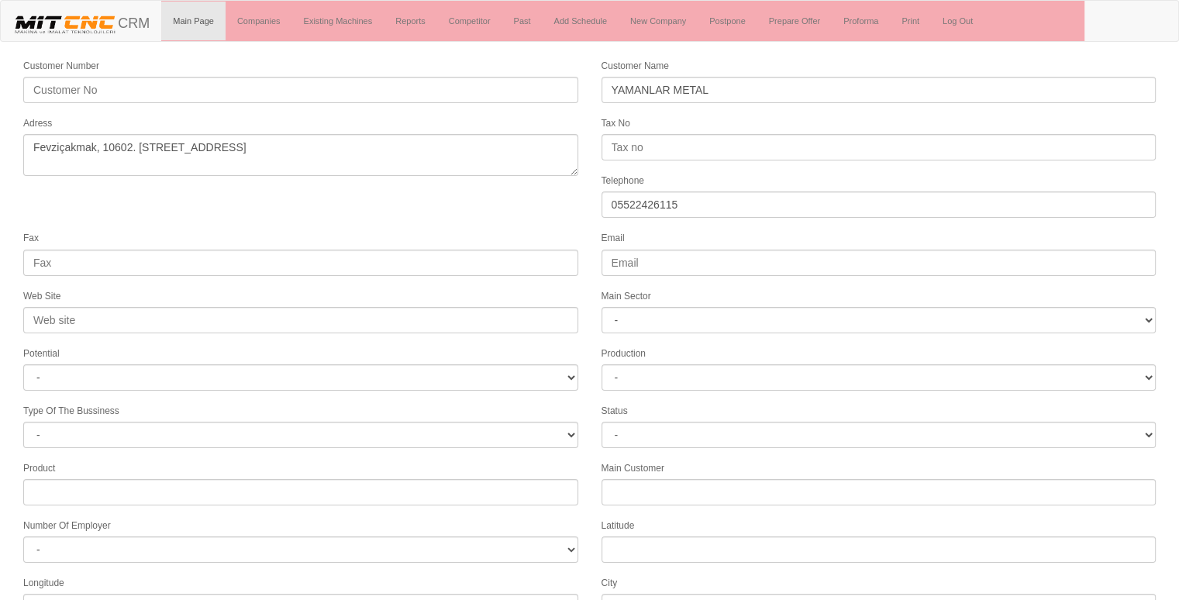
click at [551, 205] on form "Customer Number Customer Name YAMANLAR METAL Adress Tax No Telephone 0552242611…" at bounding box center [589, 434] width 1179 height 754
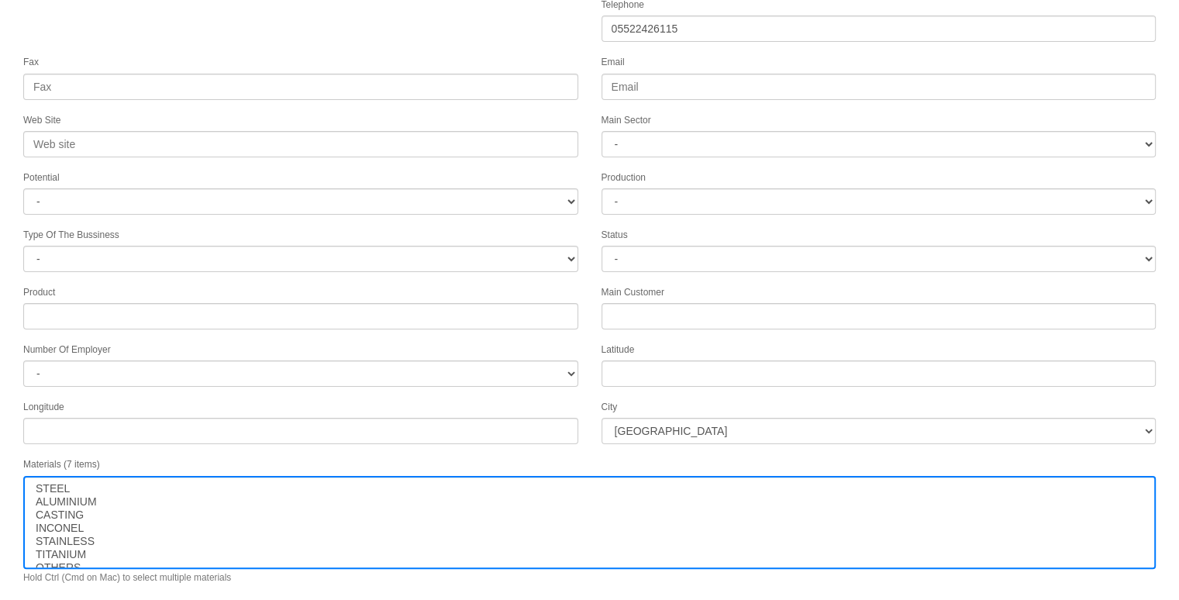
scroll to position [199, 0]
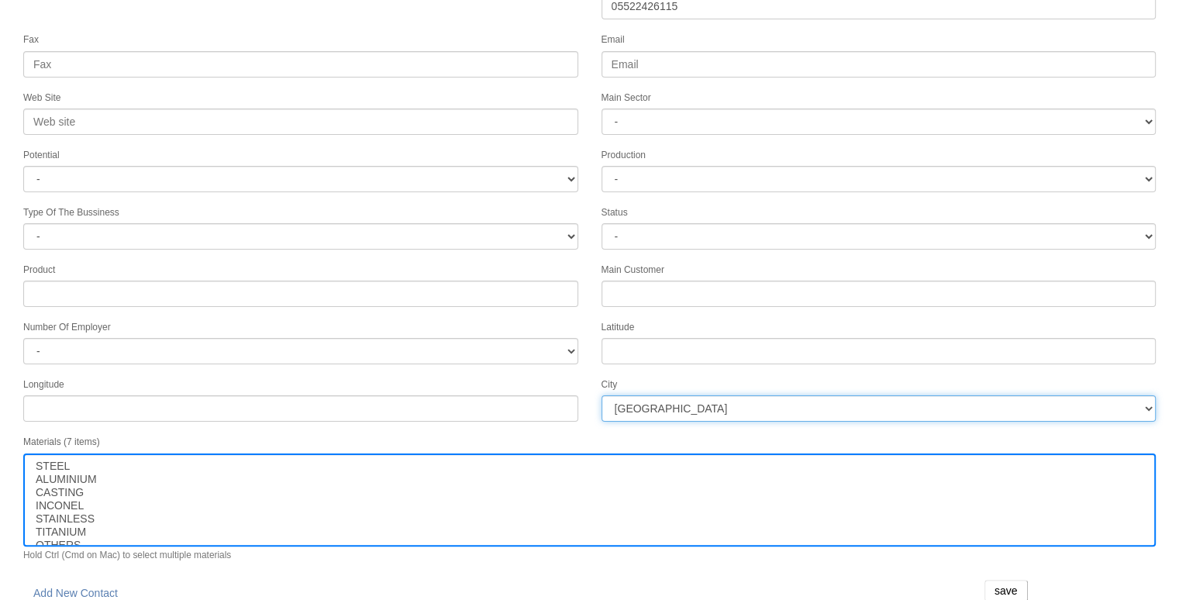
click at [731, 400] on select "İstanbul Adana Adıyaman Afyon Ağrı Amasya Ankara Antalya Artvin Aydın Balıkesir…" at bounding box center [879, 408] width 555 height 26
select select "1232"
click at [731, 400] on select "İstanbul Adana Adıyaman Afyon Ağrı Amasya Ankara Antalya Artvin Aydın Balıkesir…" at bounding box center [879, 408] width 555 height 26
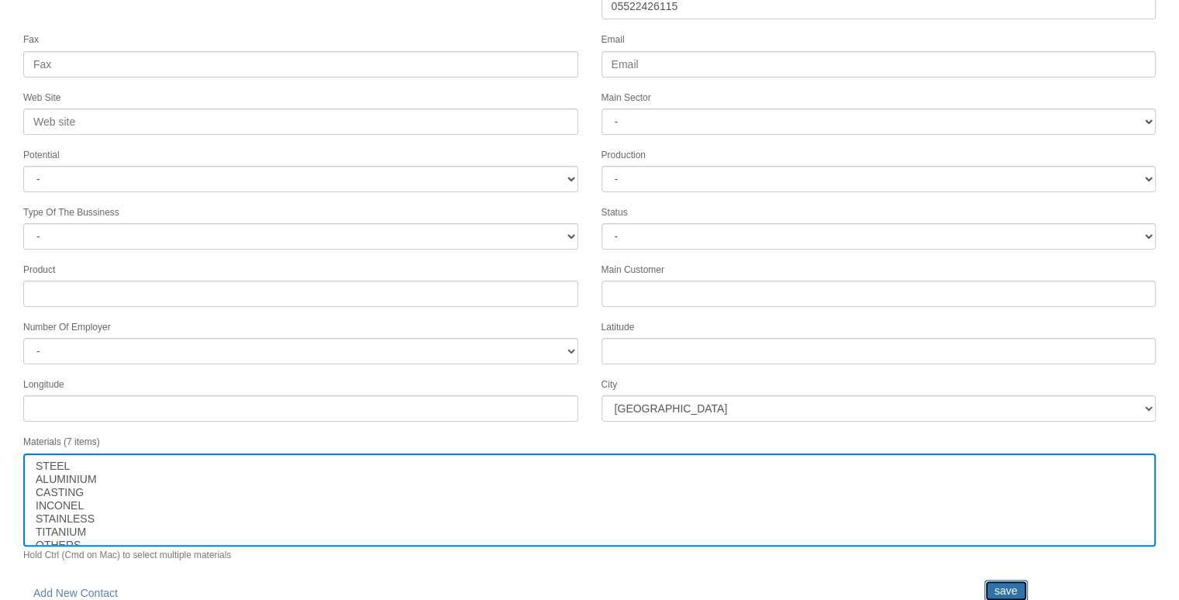
click at [1007, 580] on input "save" at bounding box center [1006, 591] width 43 height 22
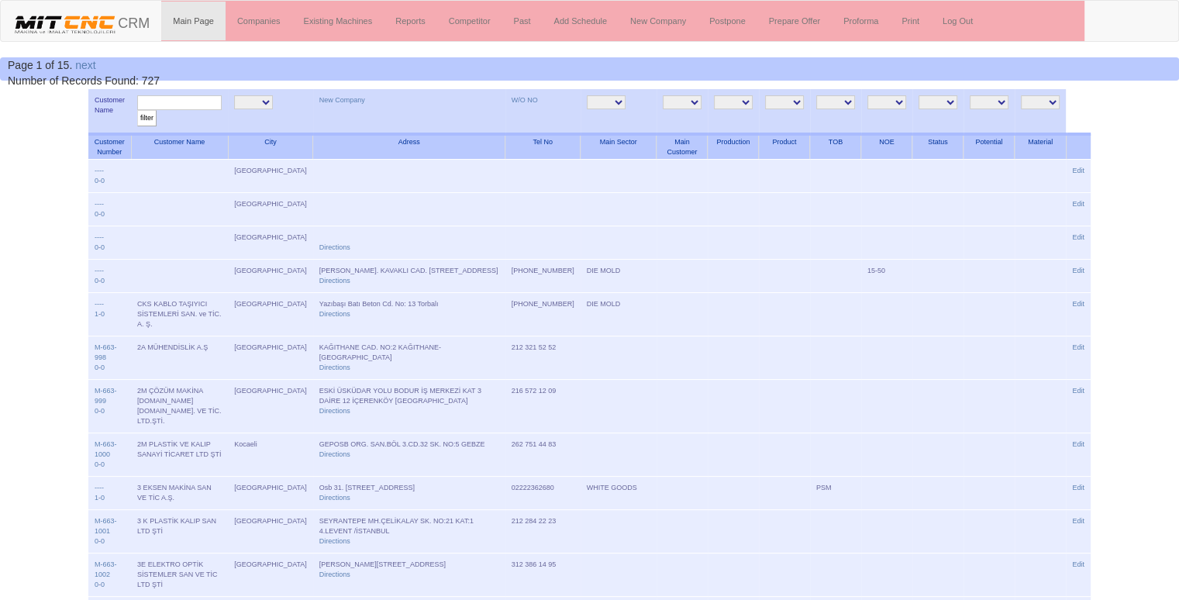
click at [174, 105] on input "text" at bounding box center [179, 102] width 85 height 15
type input "YAMANLAR"
click at [137, 110] on input "filter" at bounding box center [146, 118] width 19 height 16
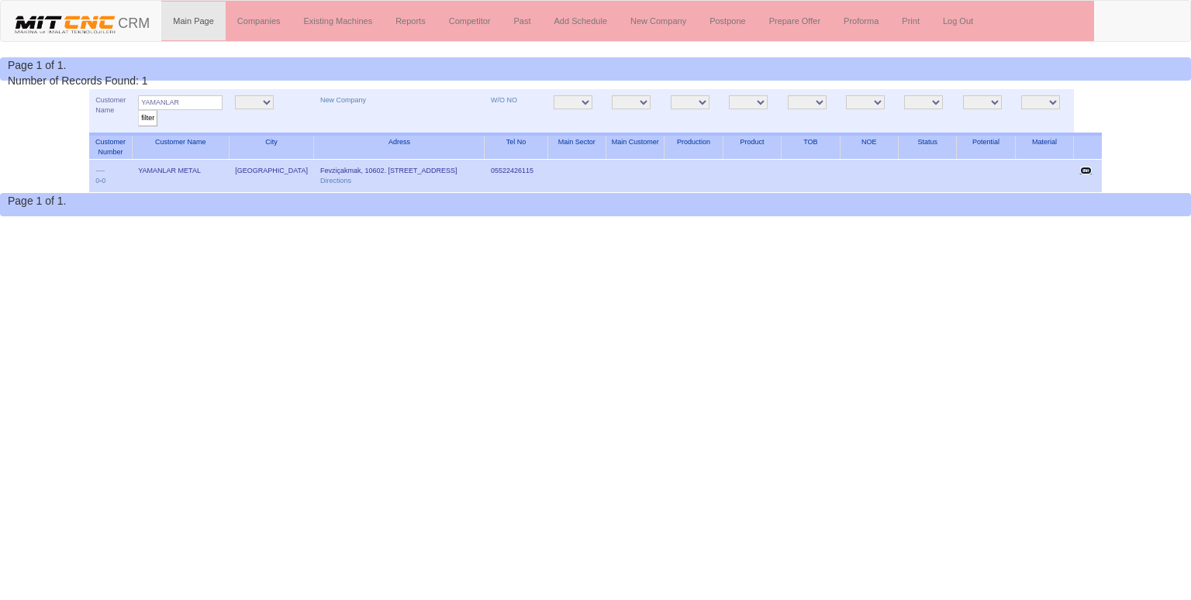
click at [1087, 171] on link "Edit" at bounding box center [1086, 171] width 12 height 8
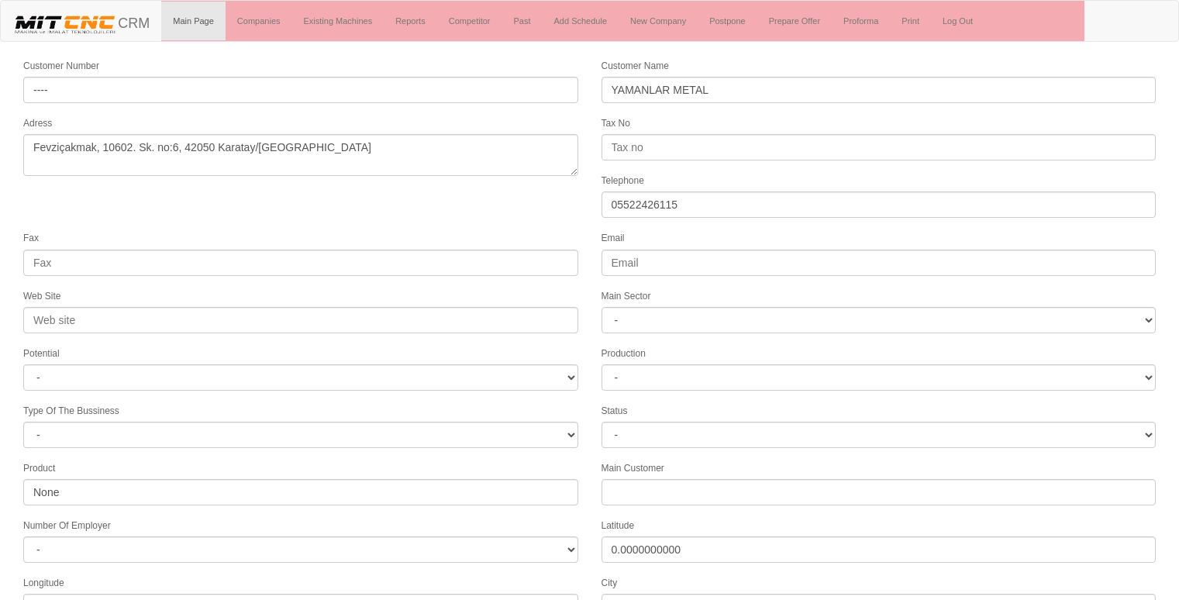
select select "1232"
select select
click at [540, 214] on form "Customer Number ---- Customer Name YAMANLAR METAL [PERSON_NAME], 10602. Sk. no:…" at bounding box center [589, 434] width 1179 height 754
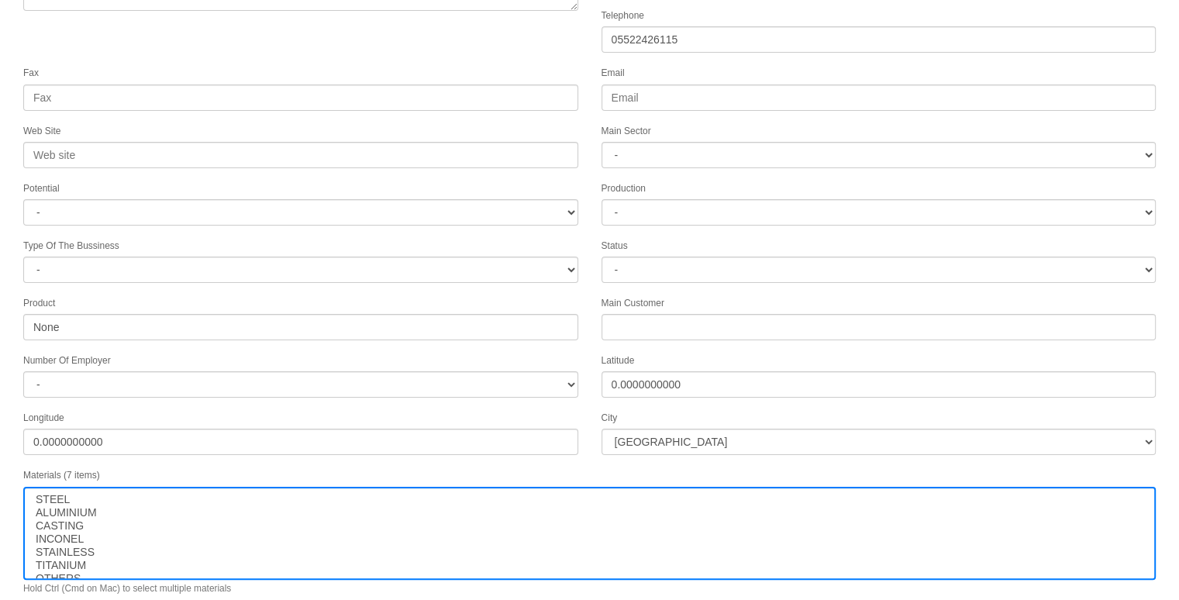
scroll to position [199, 0]
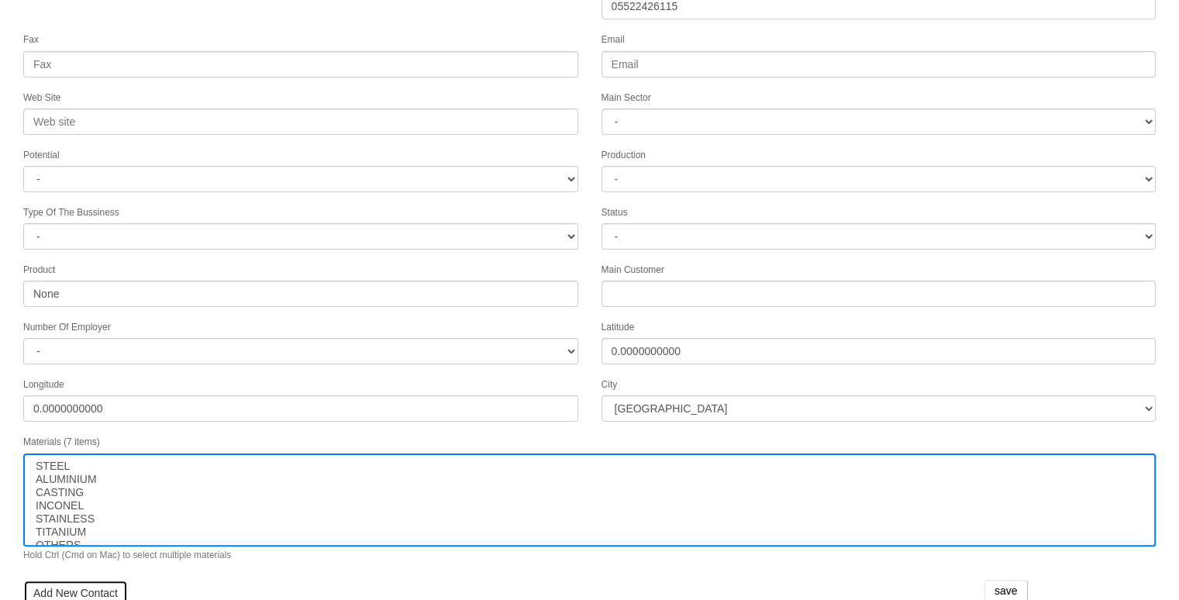
click at [86, 580] on link "Add New Contact" at bounding box center [75, 593] width 105 height 26
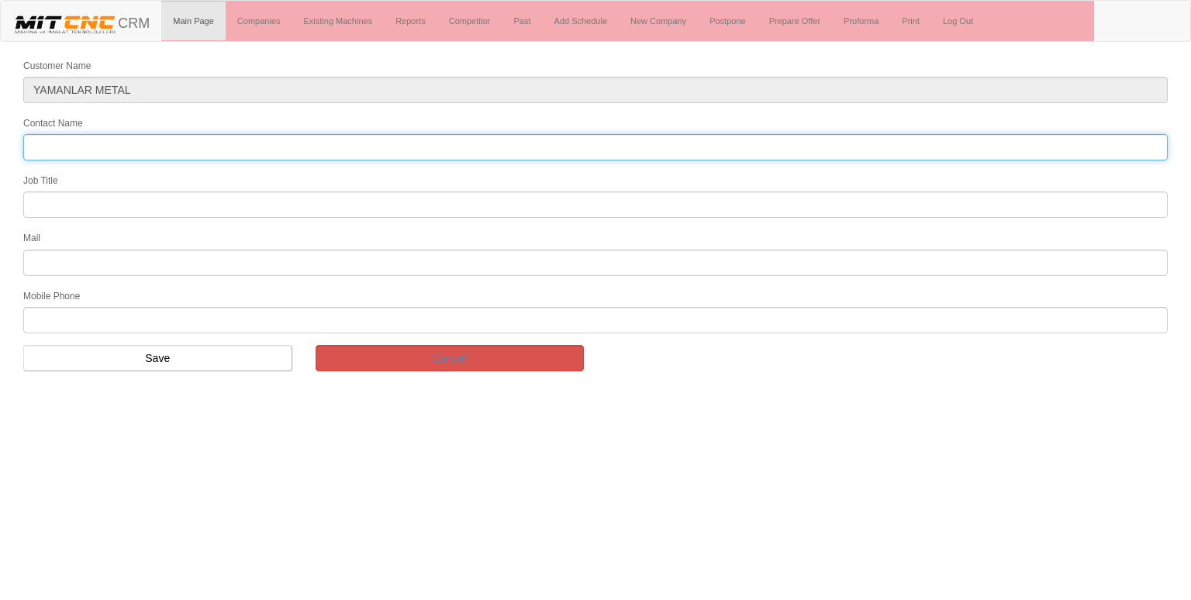
click at [150, 155] on input "Contact Name" at bounding box center [595, 147] width 1144 height 26
type input "M"
type input "mustafa bey"
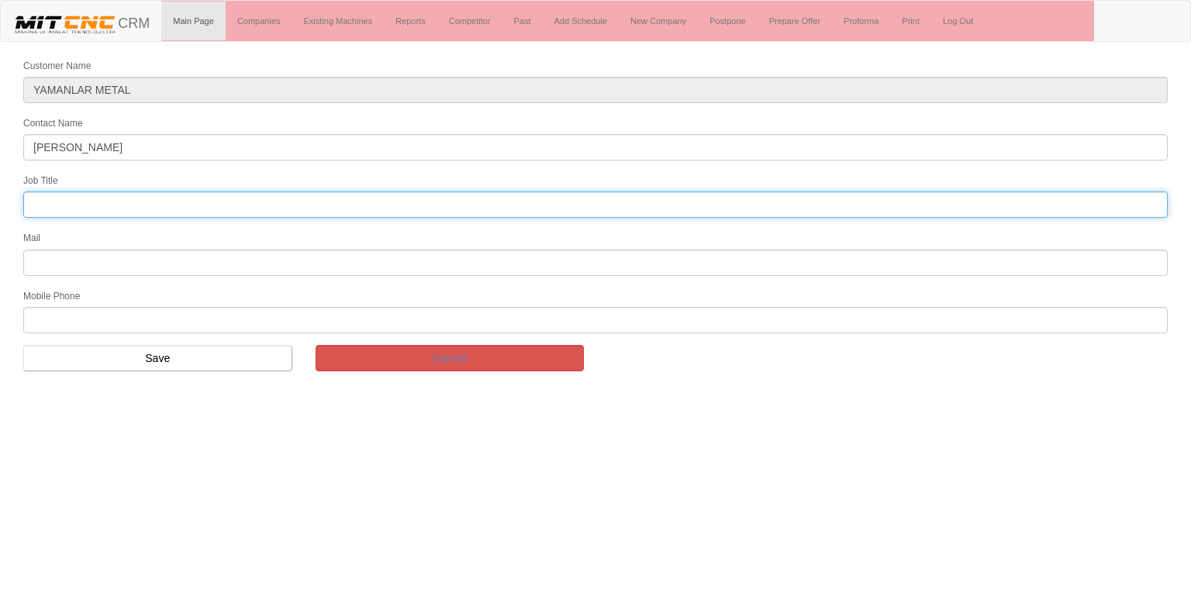
click at [87, 194] on input "text" at bounding box center [595, 205] width 1144 height 26
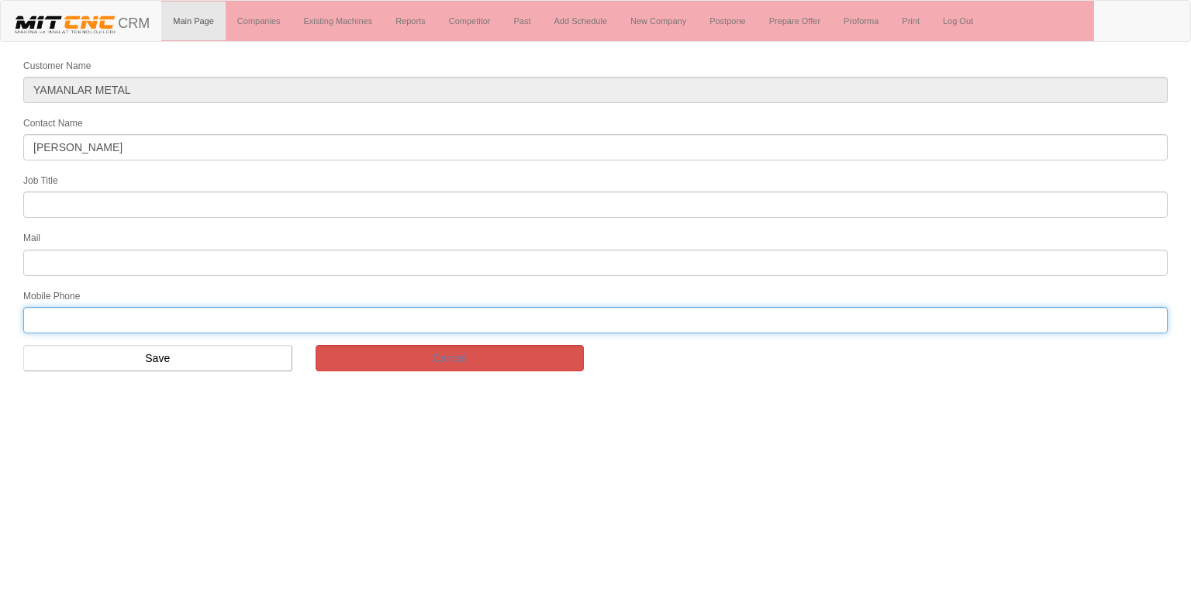
click at [50, 317] on input "text" at bounding box center [595, 320] width 1144 height 26
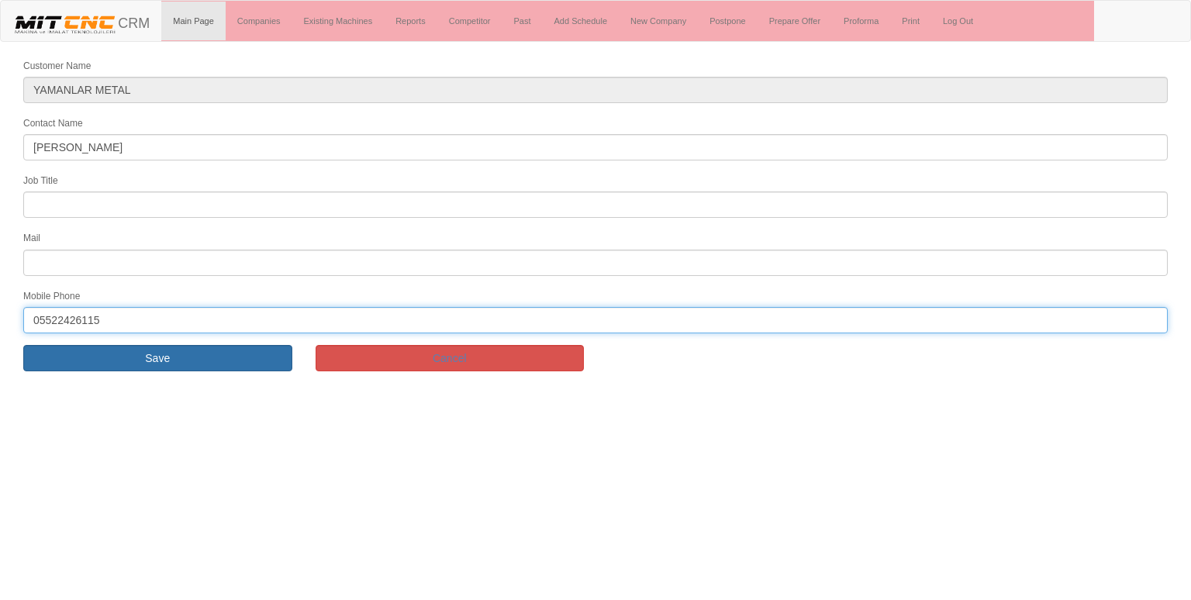
type input "05522426115"
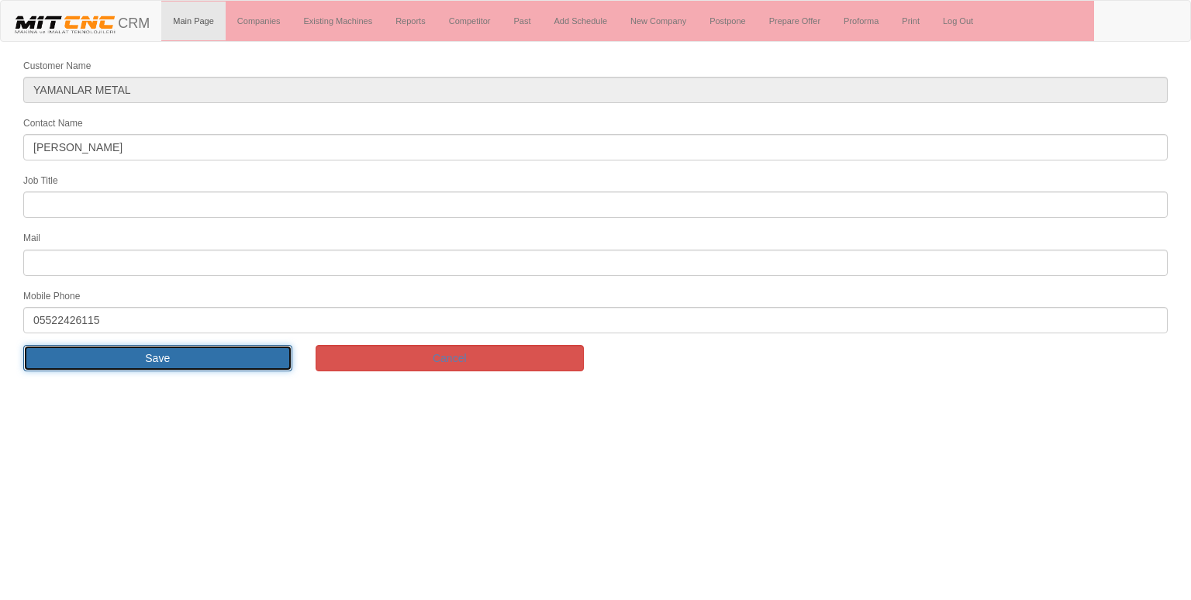
click at [99, 345] on input "Save" at bounding box center [157, 358] width 269 height 26
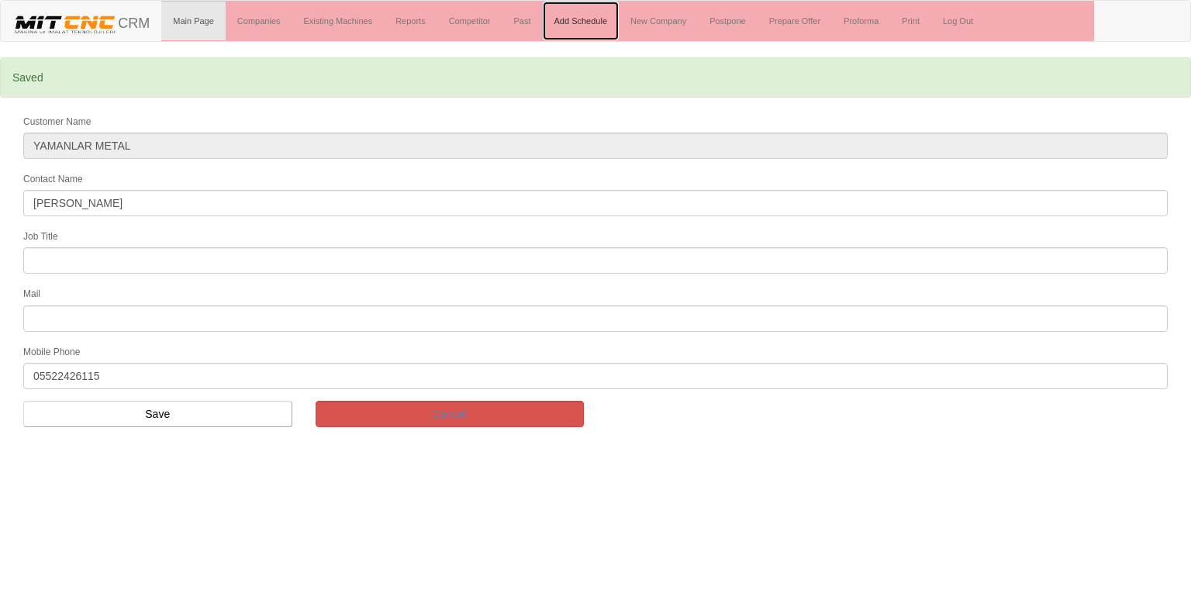
click at [572, 19] on link "Add Schedule" at bounding box center [581, 21] width 77 height 39
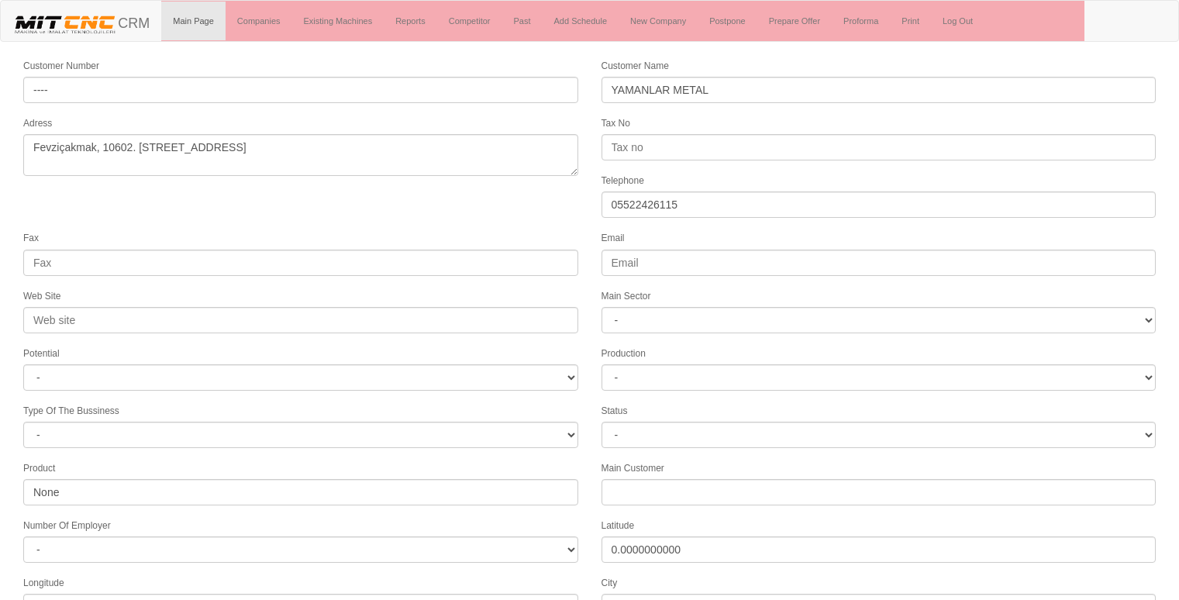
select select "1232"
select select
click at [531, 230] on div "Fax" at bounding box center [301, 253] width 578 height 46
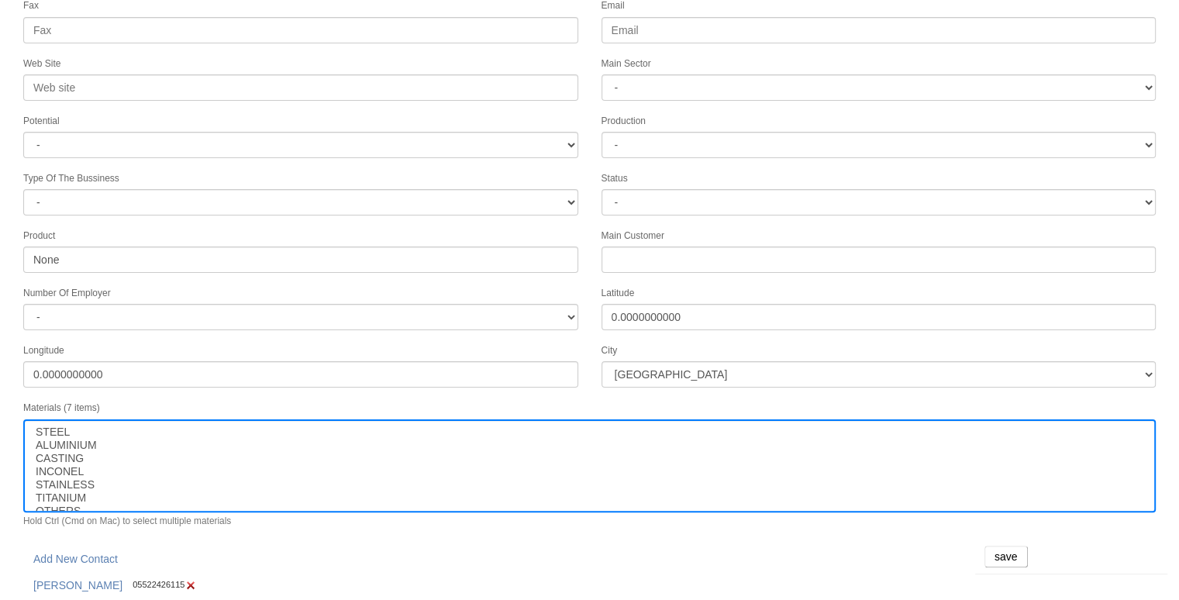
scroll to position [236, 0]
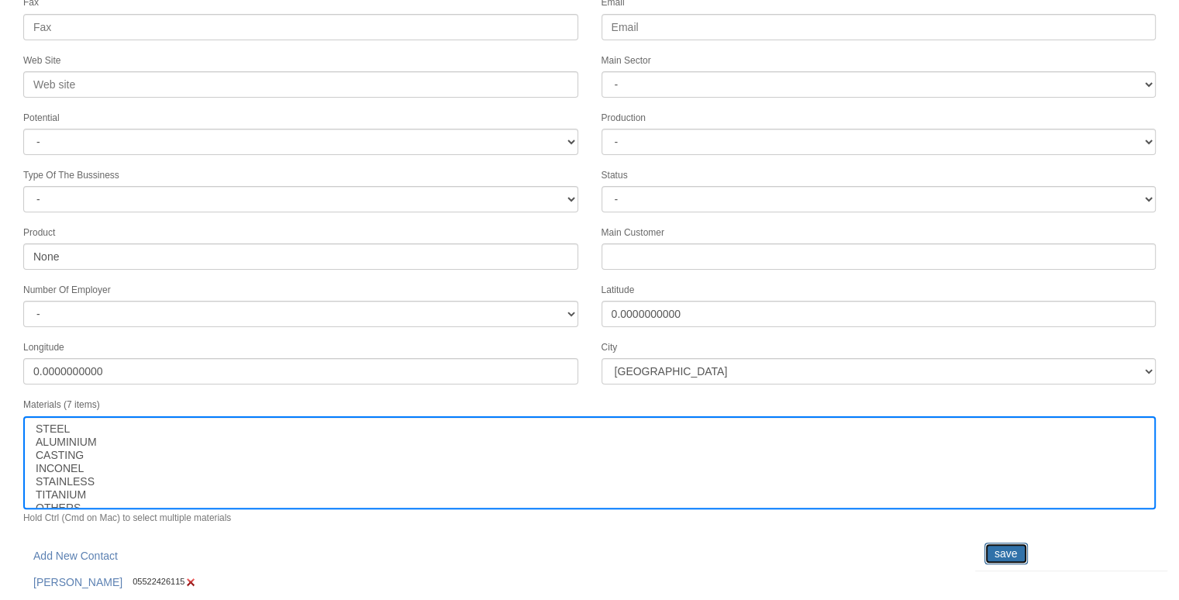
click at [1009, 543] on input "save" at bounding box center [1006, 554] width 43 height 22
